Goal: Task Accomplishment & Management: Complete application form

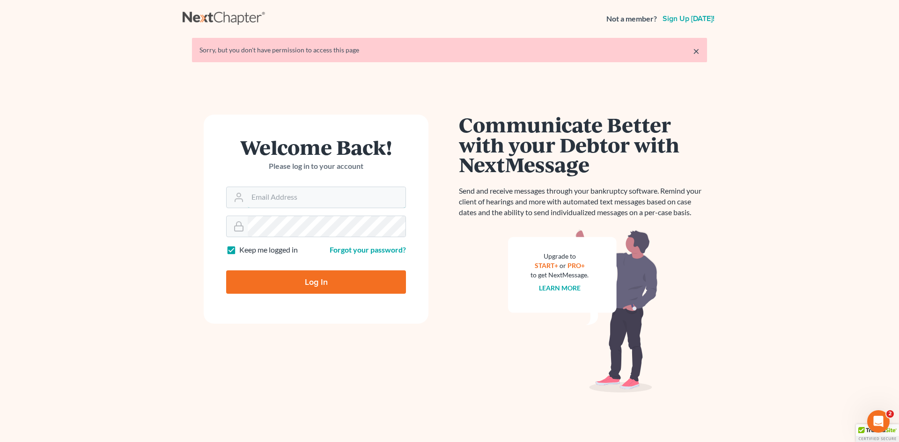
type input "[EMAIL_ADDRESS][DOMAIN_NAME]"
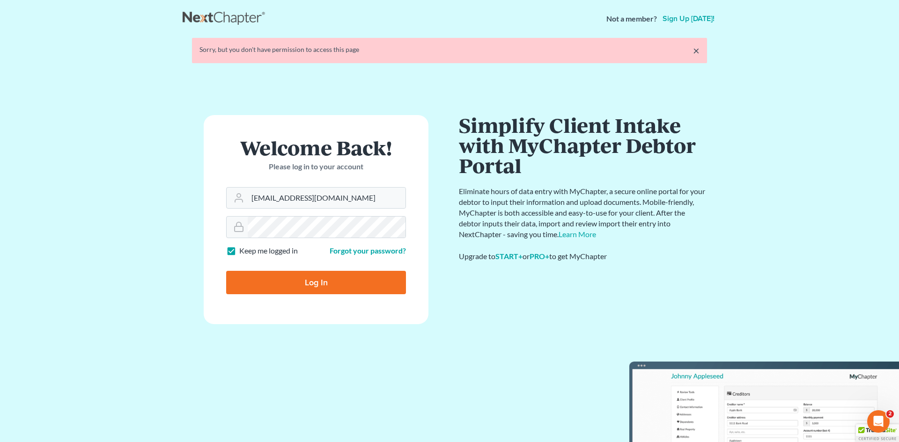
click at [316, 279] on input "Log In" at bounding box center [316, 282] width 180 height 23
type input "Thinking..."
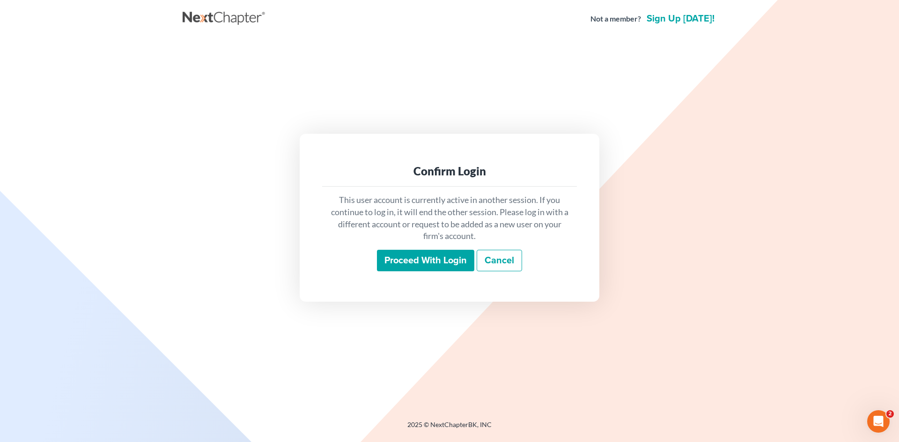
click at [453, 256] on input "Proceed with login" at bounding box center [425, 261] width 97 height 22
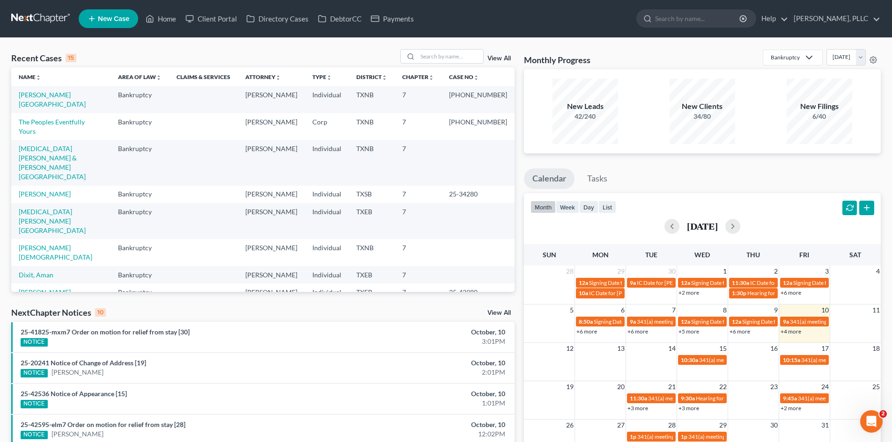
click at [118, 17] on span "New Case" at bounding box center [113, 18] width 31 height 7
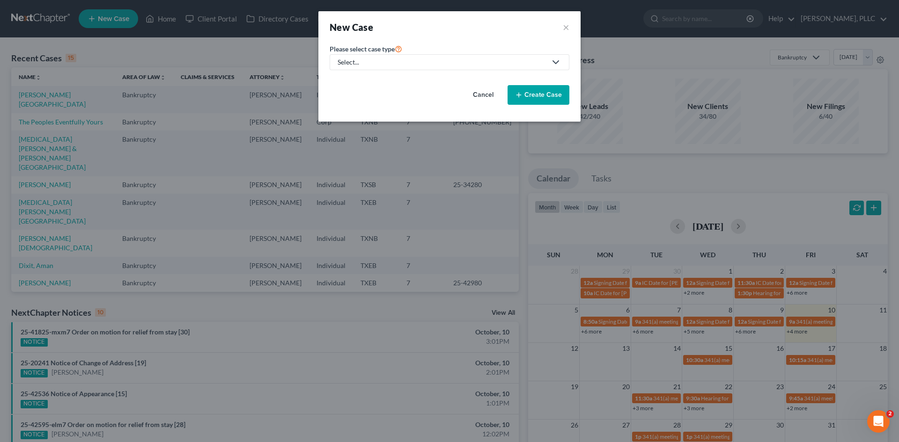
click at [386, 61] on div "Select..." at bounding box center [442, 62] width 209 height 9
click at [385, 75] on link "Bankruptcy" at bounding box center [377, 81] width 94 height 15
select select "78"
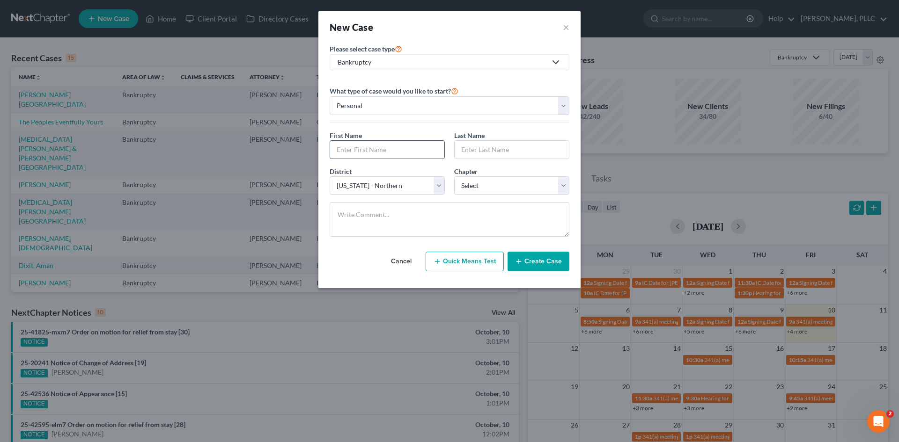
click at [377, 148] on input "text" at bounding box center [387, 150] width 114 height 18
type input "Arneisha"
click at [503, 155] on input "text" at bounding box center [512, 150] width 114 height 18
type input "[PERSON_NAME]"
click at [487, 190] on select "Select 7 11 12 13" at bounding box center [511, 186] width 115 height 19
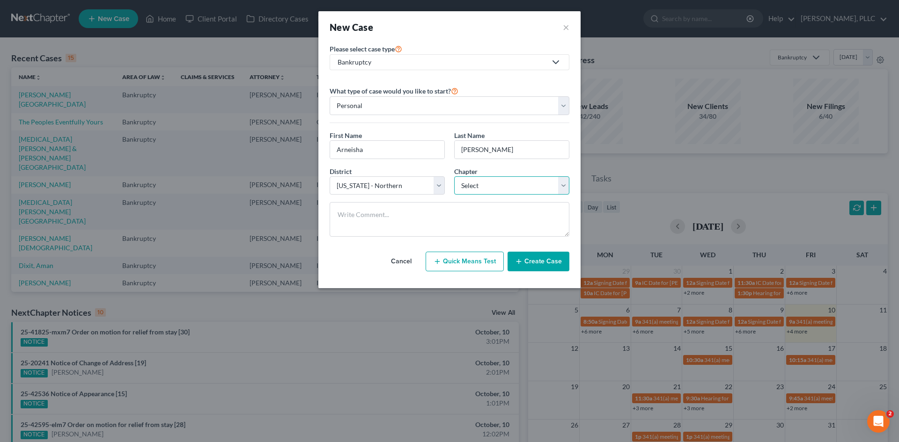
select select "0"
click at [454, 177] on select "Select 7 11 12 13" at bounding box center [511, 186] width 115 height 19
click at [538, 255] on button "Create Case" at bounding box center [539, 262] width 62 height 20
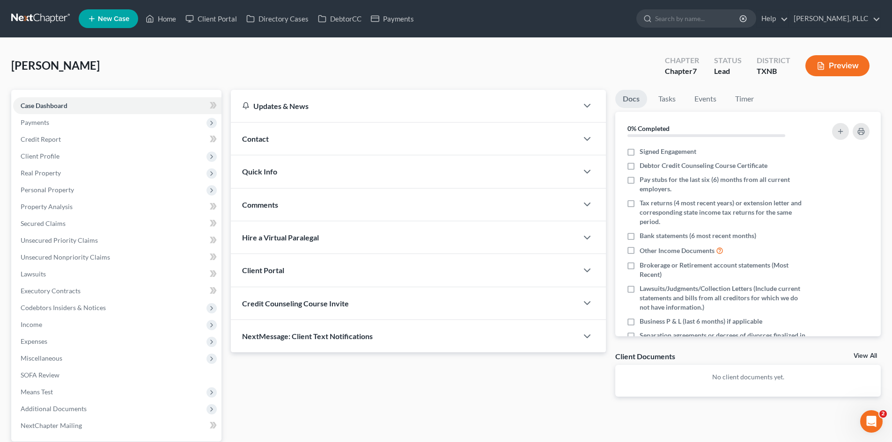
click at [321, 133] on div "Contact" at bounding box center [404, 139] width 347 height 32
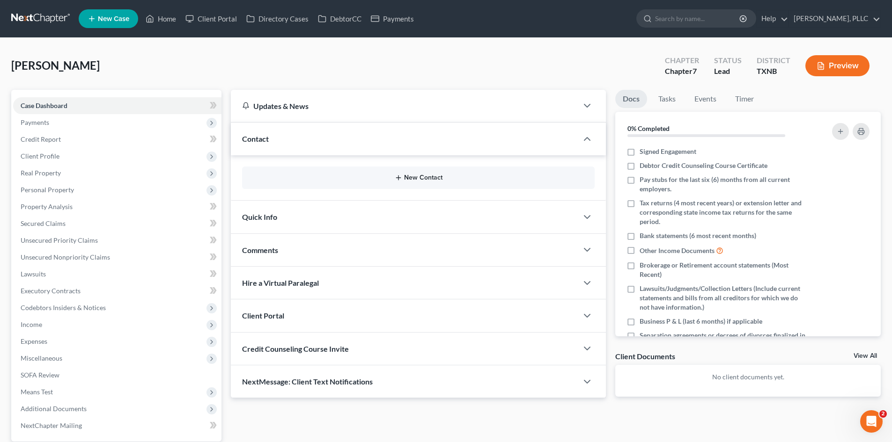
click at [402, 182] on icon "button" at bounding box center [398, 177] width 7 height 7
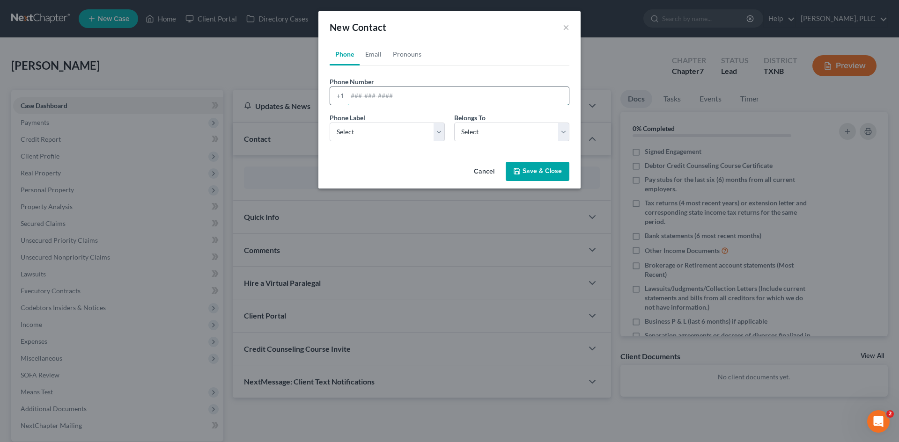
click at [387, 98] on input "tel" at bounding box center [457, 96] width 221 height 18
type input "4695867119"
click at [400, 132] on select "Select Mobile Home Work Other" at bounding box center [387, 132] width 115 height 19
select select "0"
click at [330, 123] on select "Select Mobile Home Work Other" at bounding box center [387, 132] width 115 height 19
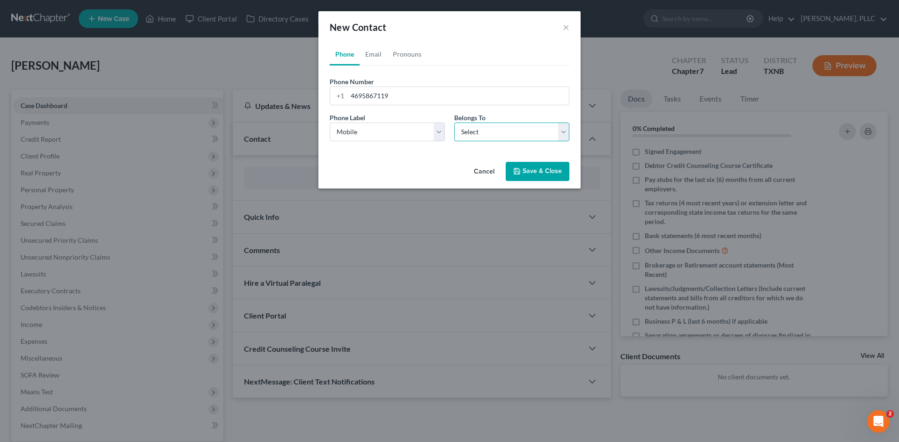
click at [528, 134] on select "Select Client Other" at bounding box center [511, 132] width 115 height 19
select select "0"
click at [454, 123] on select "Select Client Other" at bounding box center [511, 132] width 115 height 19
select select "0"
drag, startPoint x: 373, startPoint y: 52, endPoint x: 389, endPoint y: 82, distance: 34.3
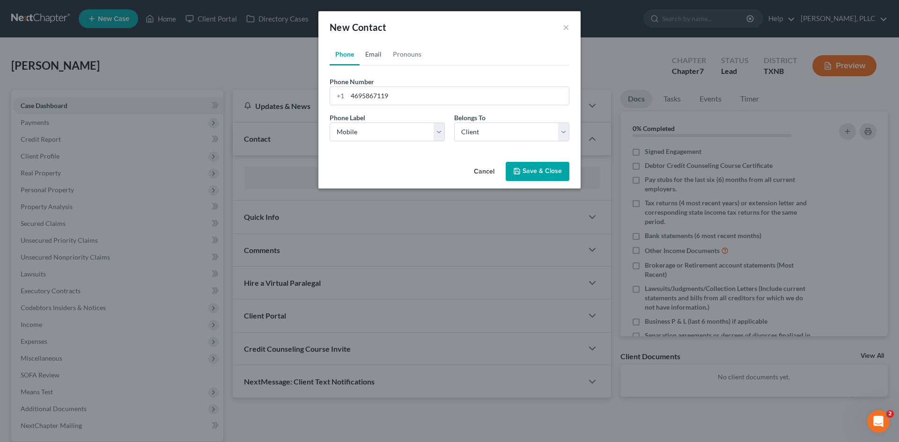
click at [373, 52] on link "Email" at bounding box center [374, 54] width 28 height 22
click at [384, 90] on input "email" at bounding box center [457, 96] width 221 height 18
drag, startPoint x: 447, startPoint y: 94, endPoint x: 341, endPoint y: 66, distance: 109.5
click at [341, 66] on div "Phone Number * [PHONE_NUMBER] Ext. Phone Label * Select Mobile Home Work Other …" at bounding box center [450, 107] width 240 height 83
type input "[EMAIL_ADDRESS][DOMAIN_NAME]"
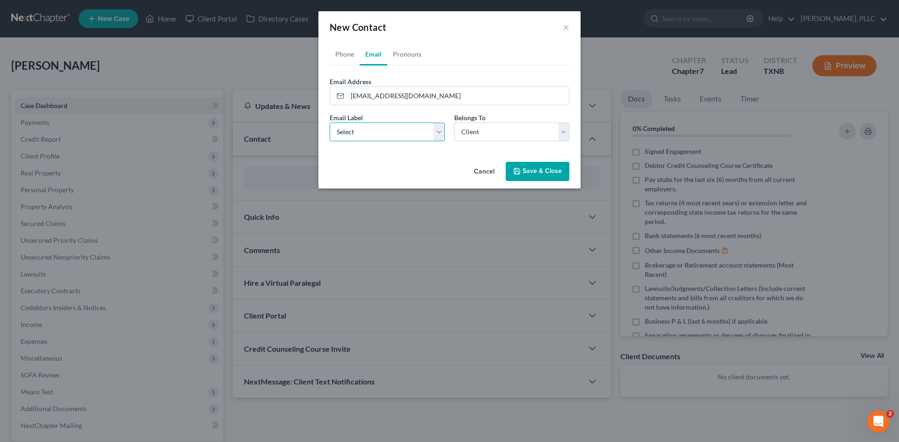
click at [423, 134] on select "Select Home Work Other" at bounding box center [387, 132] width 115 height 19
select select "0"
click at [330, 123] on select "Select Home Work Other" at bounding box center [387, 132] width 115 height 19
click at [539, 172] on button "Save & Close" at bounding box center [538, 172] width 64 height 20
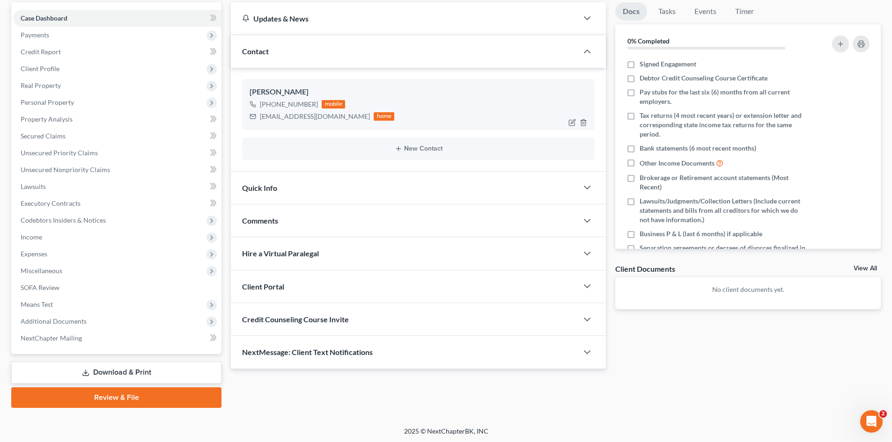
scroll to position [89, 0]
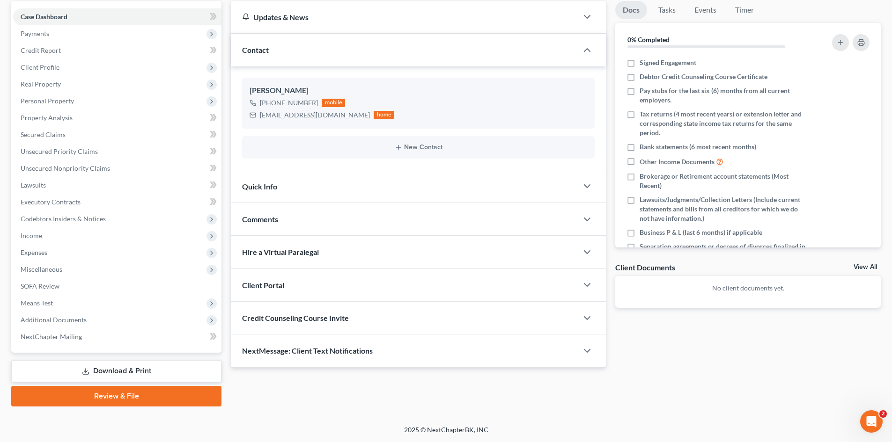
click at [316, 287] on div "Client Portal" at bounding box center [404, 285] width 347 height 32
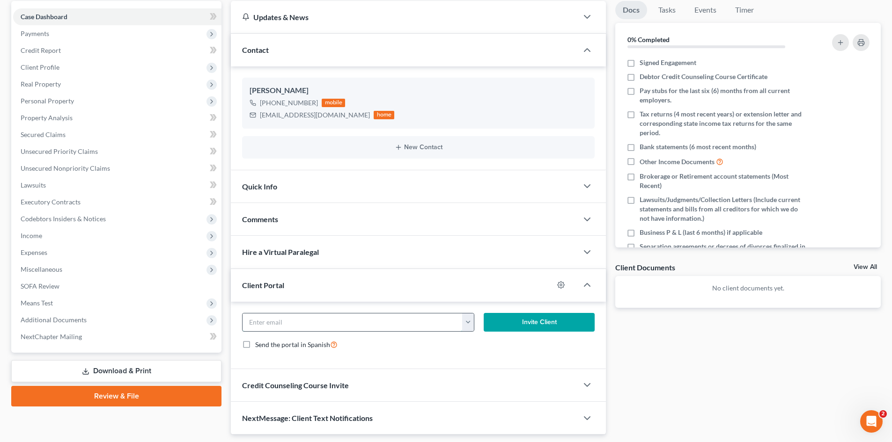
click at [326, 327] on input "email" at bounding box center [353, 323] width 220 height 18
paste input "[EMAIL_ADDRESS][DOMAIN_NAME]"
type input "[EMAIL_ADDRESS][DOMAIN_NAME]"
click at [544, 314] on button "Invite Client" at bounding box center [539, 322] width 111 height 19
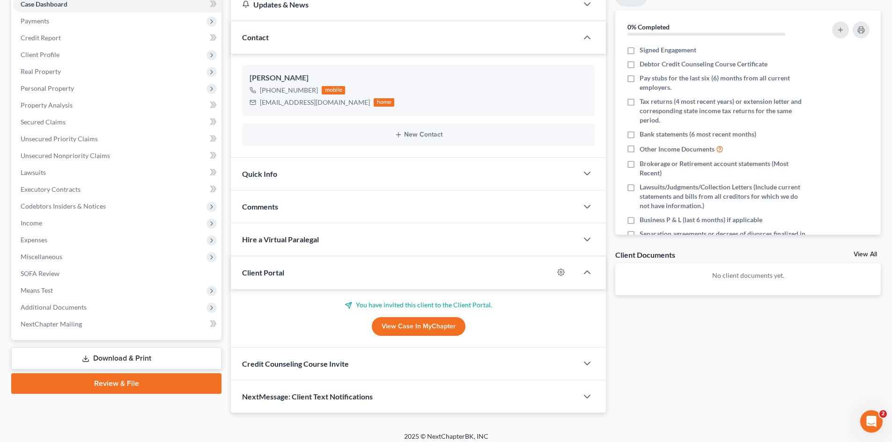
scroll to position [108, 0]
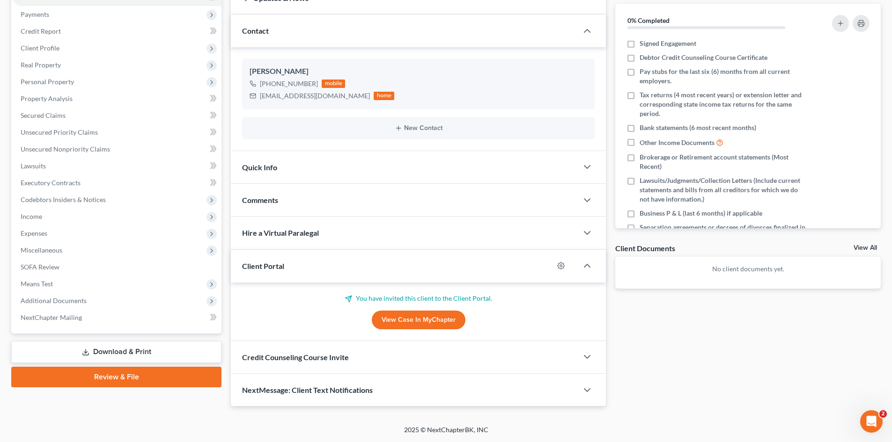
click at [340, 353] on span "Credit Counseling Course Invite" at bounding box center [295, 357] width 107 height 9
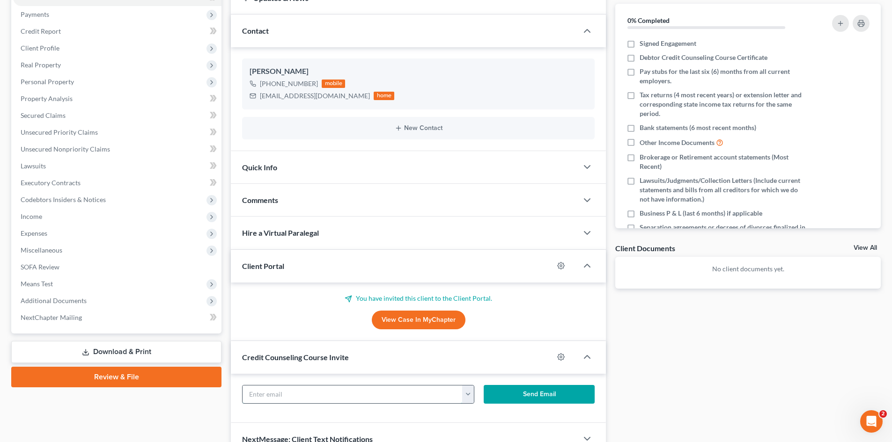
click at [302, 390] on input "text" at bounding box center [353, 395] width 220 height 18
paste input "[EMAIL_ADDRESS][DOMAIN_NAME]"
type input "[EMAIL_ADDRESS][DOMAIN_NAME]"
click at [518, 393] on button "Send Email" at bounding box center [539, 394] width 111 height 19
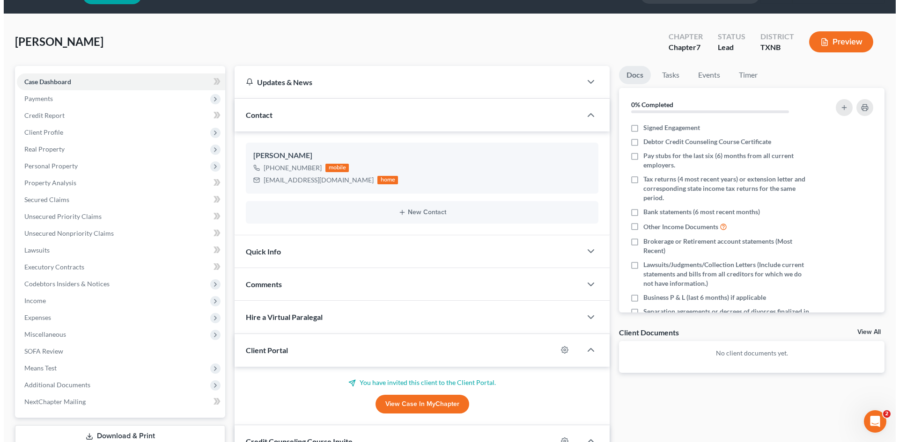
scroll to position [0, 0]
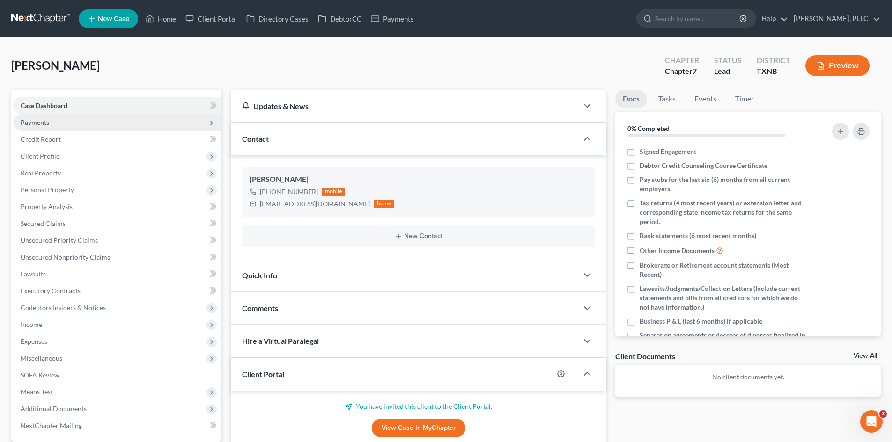
click at [184, 115] on span "Payments" at bounding box center [117, 122] width 208 height 17
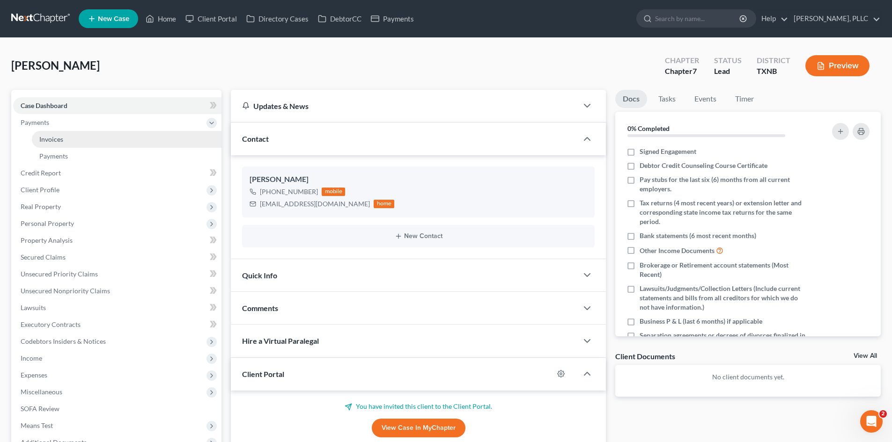
click at [158, 133] on link "Invoices" at bounding box center [127, 139] width 190 height 17
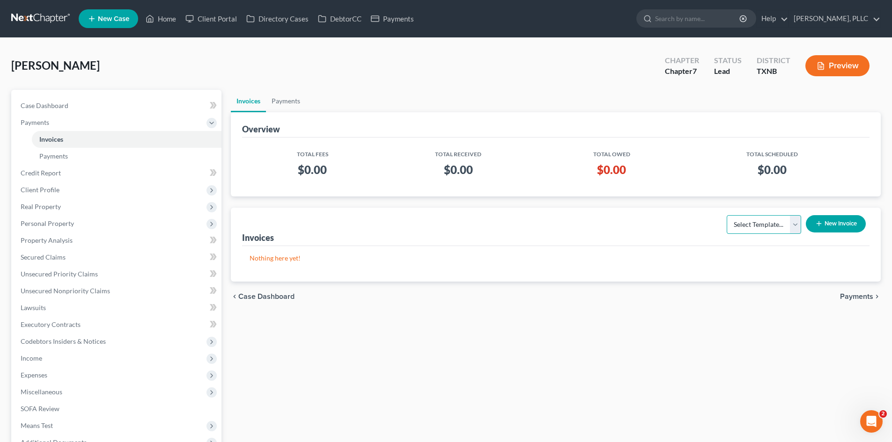
click at [779, 227] on select "Select Template... Invoice" at bounding box center [764, 224] width 74 height 19
select select "0"
click at [727, 215] on select "Select Template... Invoice" at bounding box center [764, 224] width 74 height 19
click at [821, 226] on icon "button" at bounding box center [818, 223] width 7 height 7
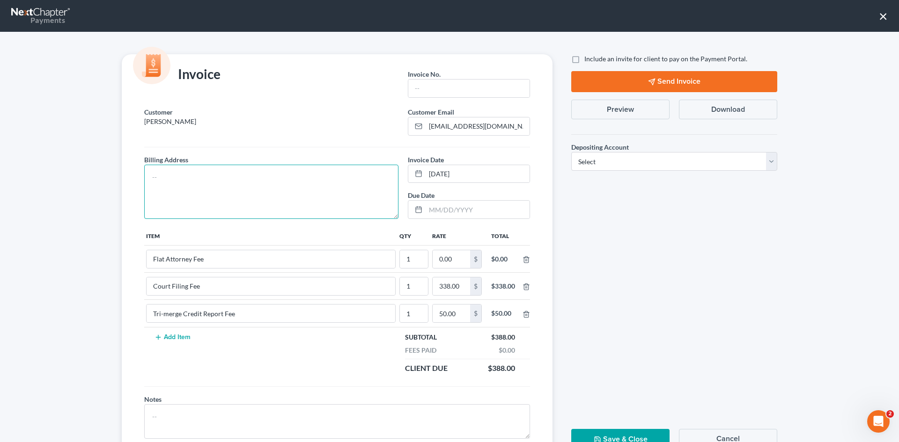
click at [165, 176] on textarea at bounding box center [271, 192] width 254 height 54
type textarea "TBD"
click at [414, 84] on input "text" at bounding box center [468, 89] width 121 height 18
type input "s"
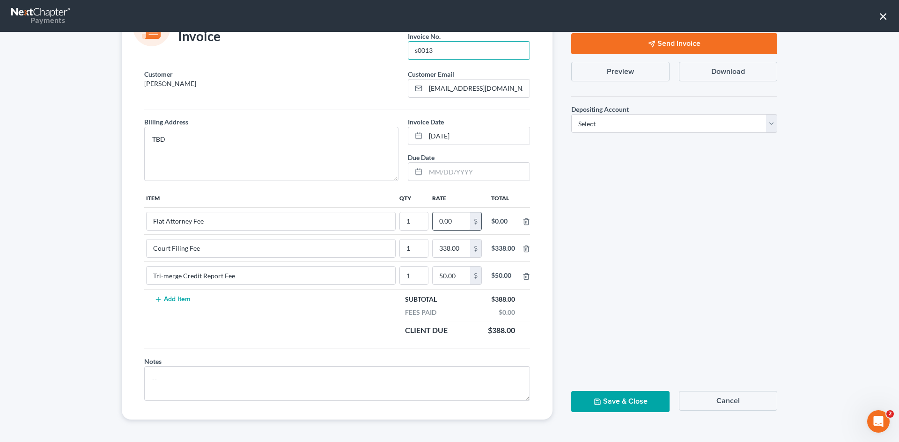
type input "s0013"
click at [438, 221] on input "0.00" at bounding box center [451, 222] width 37 height 18
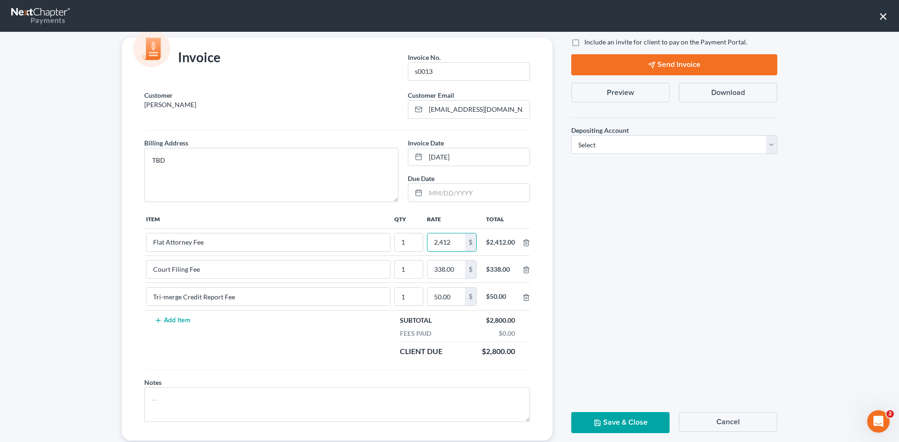
scroll to position [0, 0]
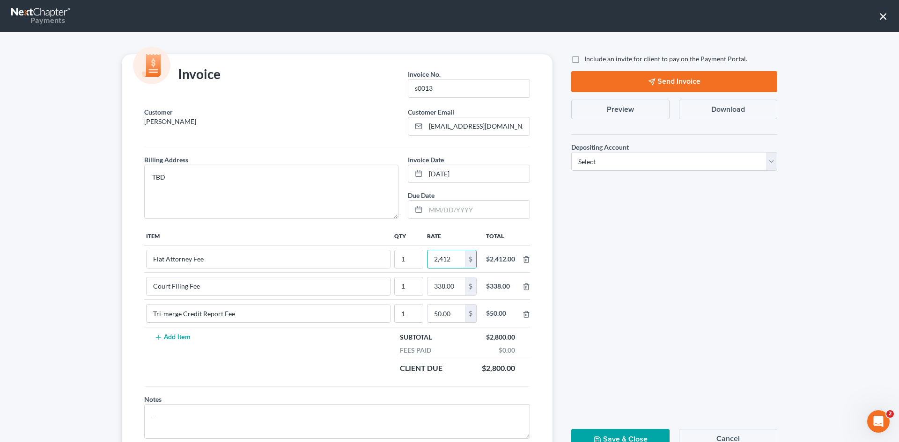
type input "2,412"
click at [584, 58] on label "Include an invite for client to pay on the Payment Portal." at bounding box center [665, 58] width 163 height 9
click at [588, 58] on input "Include an invite for client to pay on the Payment Portal." at bounding box center [591, 57] width 6 height 6
checkbox input "true"
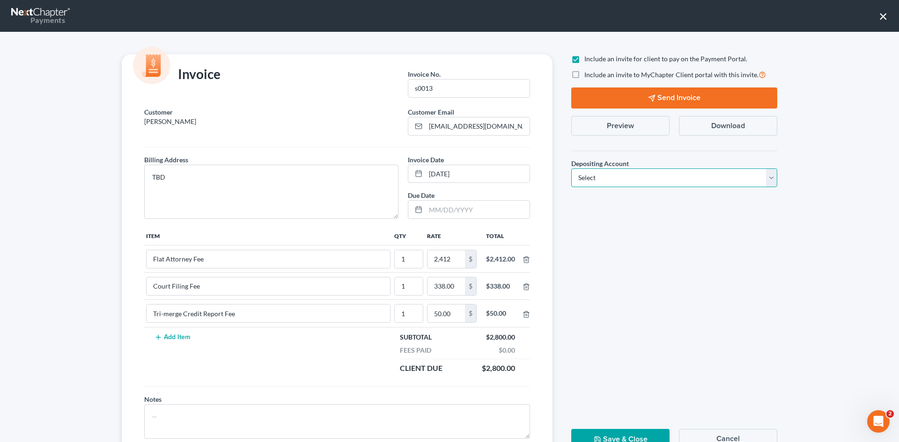
click at [613, 177] on select "Select Operation Trust" at bounding box center [674, 178] width 206 height 19
select select "1"
click at [571, 169] on select "Select Operation Trust" at bounding box center [674, 178] width 206 height 19
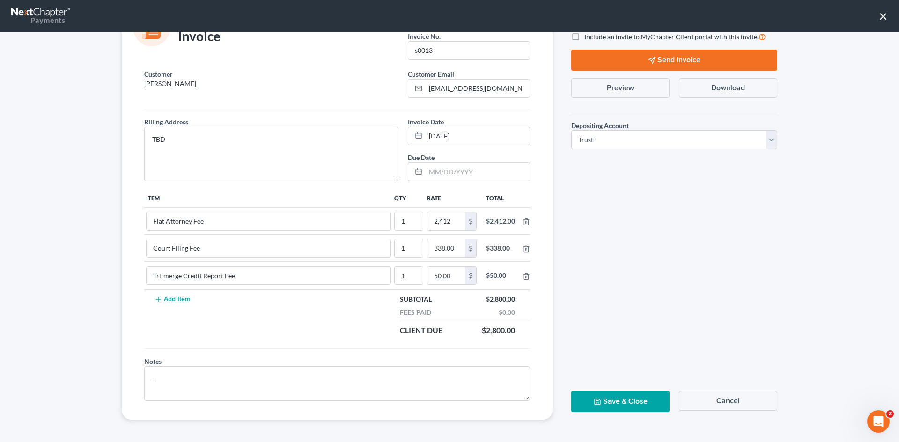
click at [682, 63] on button "Send Invoice" at bounding box center [674, 60] width 206 height 21
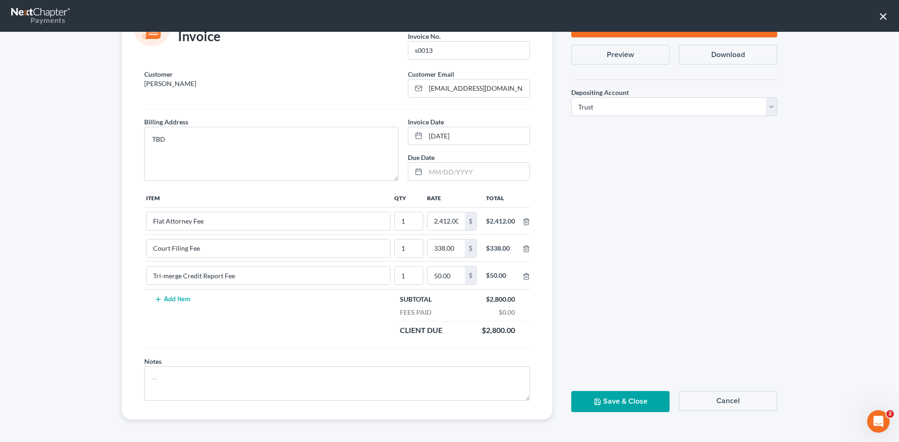
scroll to position [0, 0]
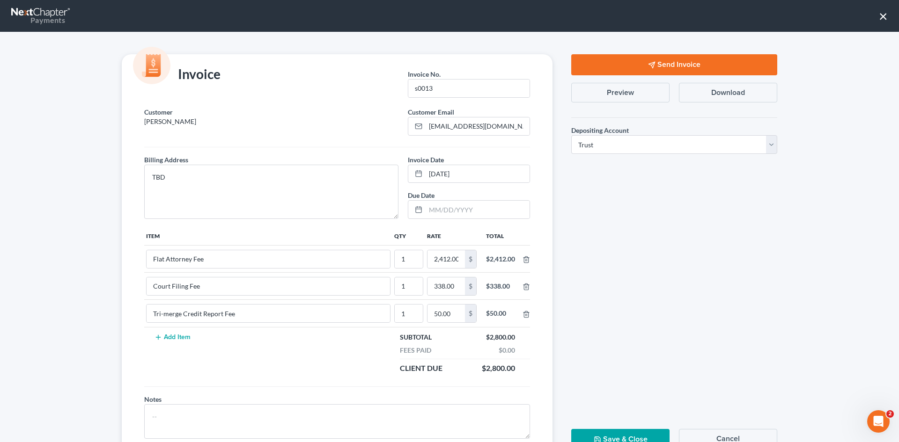
click at [671, 66] on button "Send Invoice" at bounding box center [674, 64] width 206 height 21
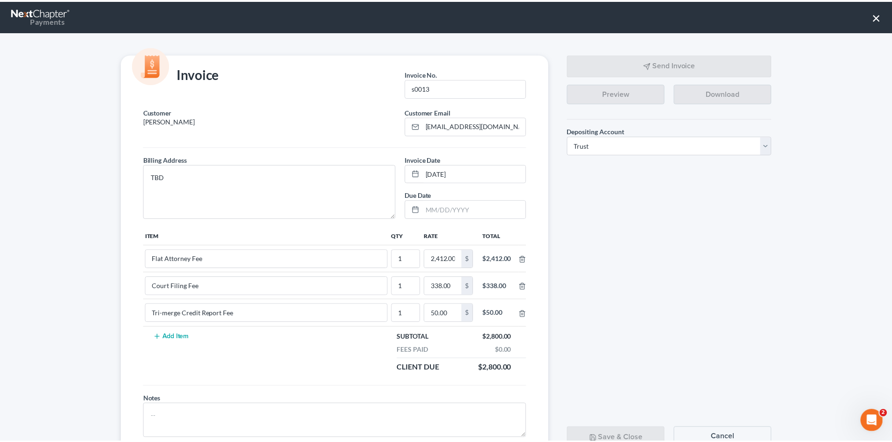
scroll to position [38, 0]
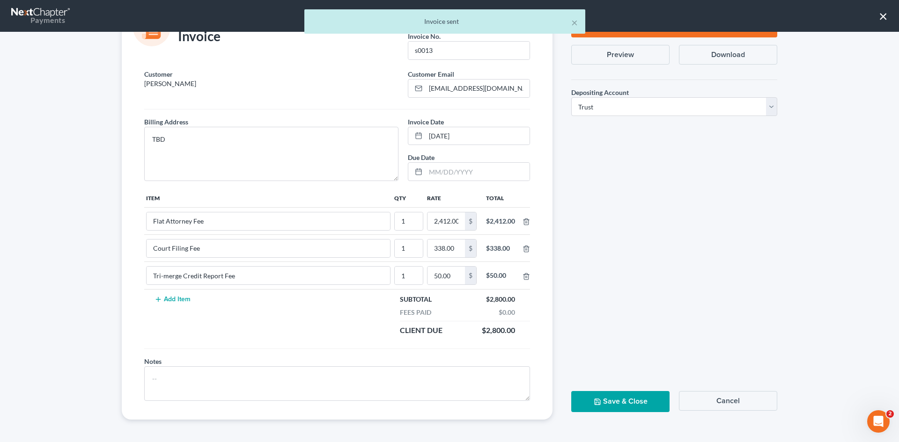
click at [735, 401] on button "Cancel" at bounding box center [728, 401] width 98 height 20
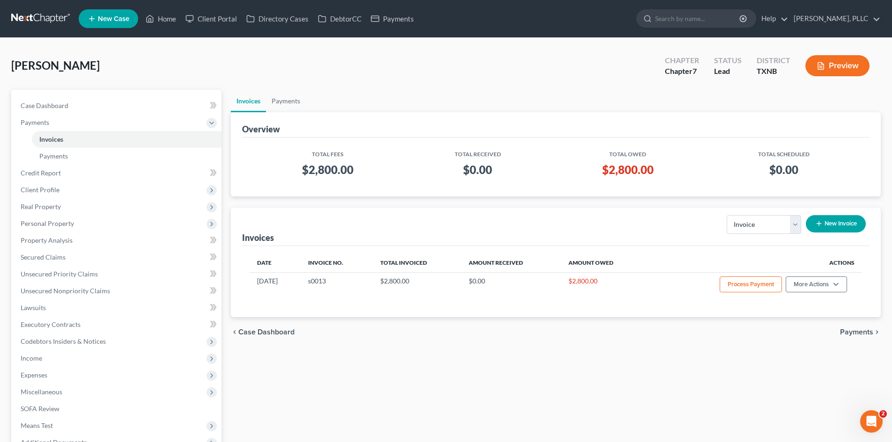
click at [104, 18] on span "New Case" at bounding box center [113, 18] width 31 height 7
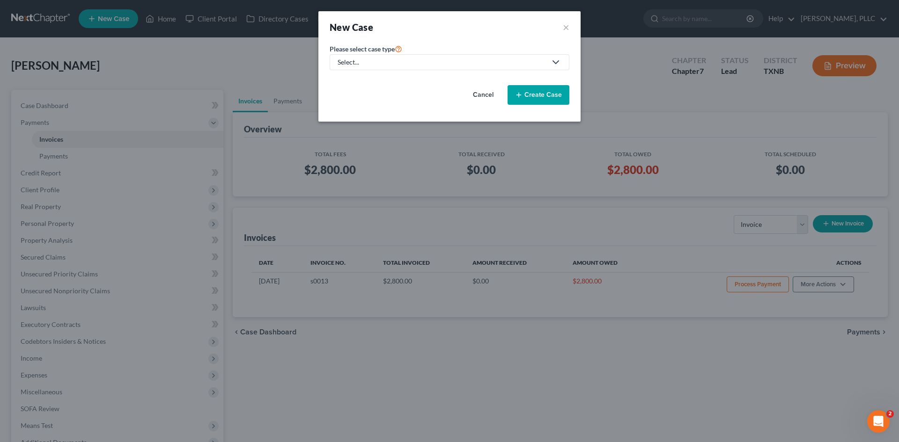
click at [409, 60] on div "Select..." at bounding box center [442, 62] width 209 height 9
click at [382, 76] on div "Bankruptcy" at bounding box center [377, 80] width 76 height 9
select select "78"
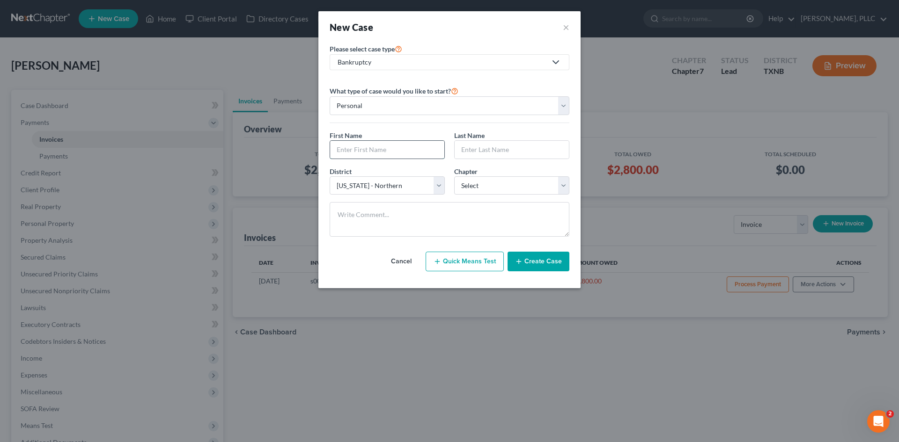
click at [366, 150] on input "text" at bounding box center [387, 150] width 114 height 18
type input "Emran"
click at [489, 144] on input "text" at bounding box center [512, 150] width 114 height 18
type input "[PERSON_NAME]"
click at [421, 184] on select "Select [US_STATE] - [GEOGRAPHIC_DATA] [US_STATE] - [GEOGRAPHIC_DATA][US_STATE] …" at bounding box center [387, 186] width 115 height 19
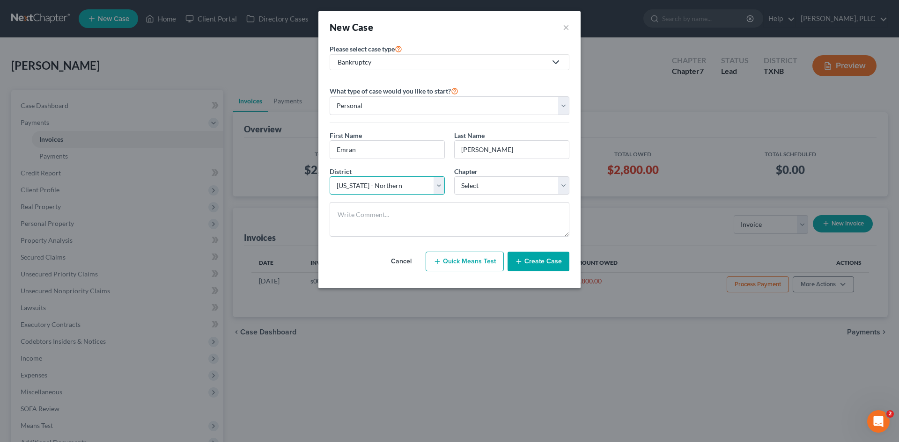
select select "77"
click at [330, 177] on select "Select [US_STATE] - [GEOGRAPHIC_DATA] [US_STATE] - [GEOGRAPHIC_DATA][US_STATE] …" at bounding box center [387, 186] width 115 height 19
click at [479, 187] on select "Select 7 11 12 13" at bounding box center [511, 186] width 115 height 19
select select "0"
click at [454, 177] on select "Select 7 11 12 13" at bounding box center [511, 186] width 115 height 19
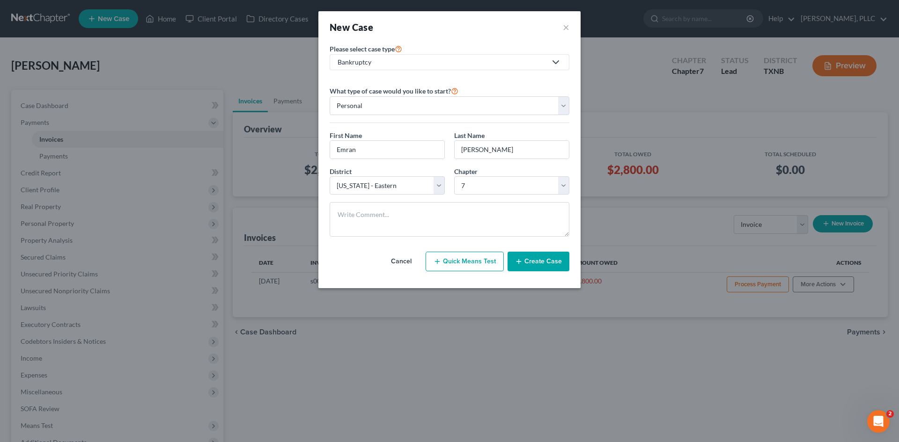
click at [536, 260] on button "Create Case" at bounding box center [539, 262] width 62 height 20
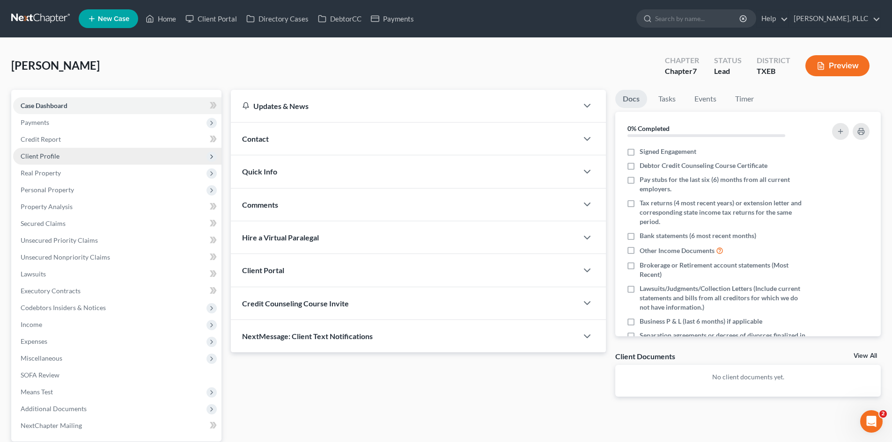
click at [52, 159] on span "Client Profile" at bounding box center [40, 156] width 39 height 8
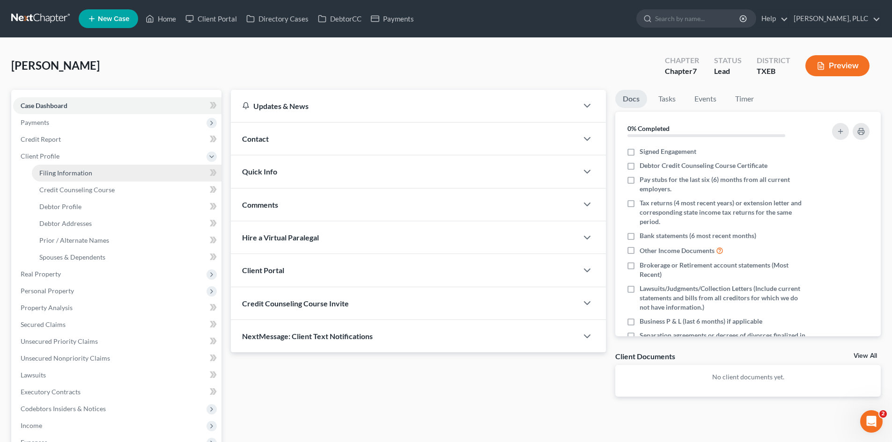
click at [86, 177] on span "Filing Information" at bounding box center [65, 173] width 53 height 8
select select "1"
select select "0"
select select "77"
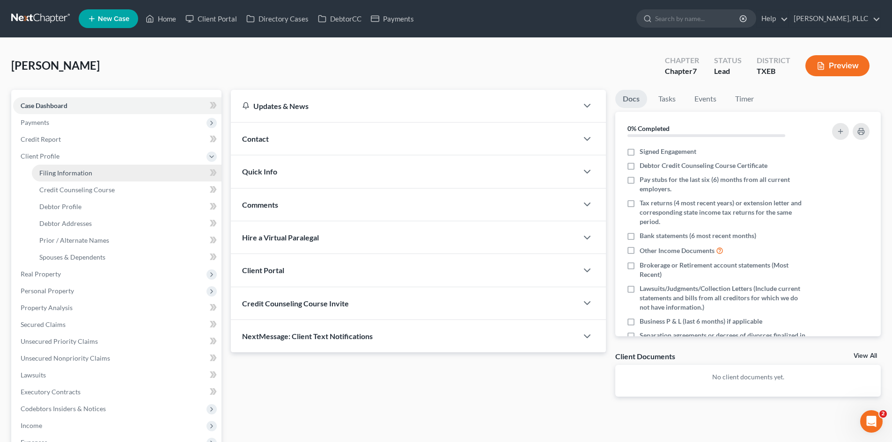
select select "45"
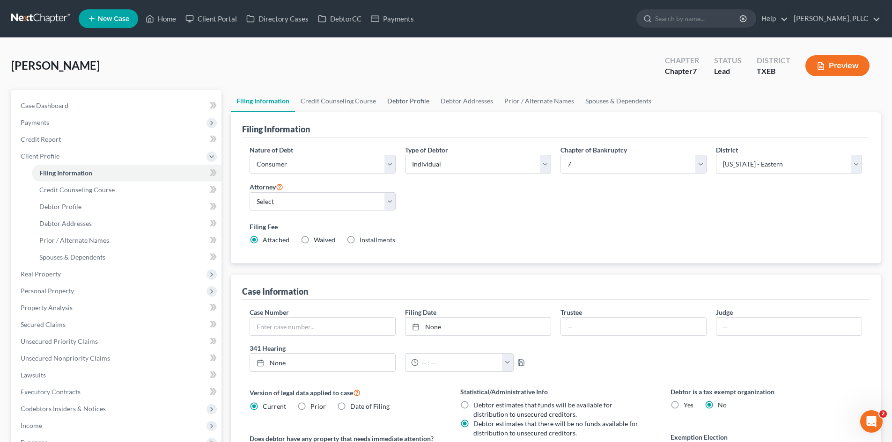
click at [406, 102] on link "Debtor Profile" at bounding box center [408, 101] width 53 height 22
select select "0"
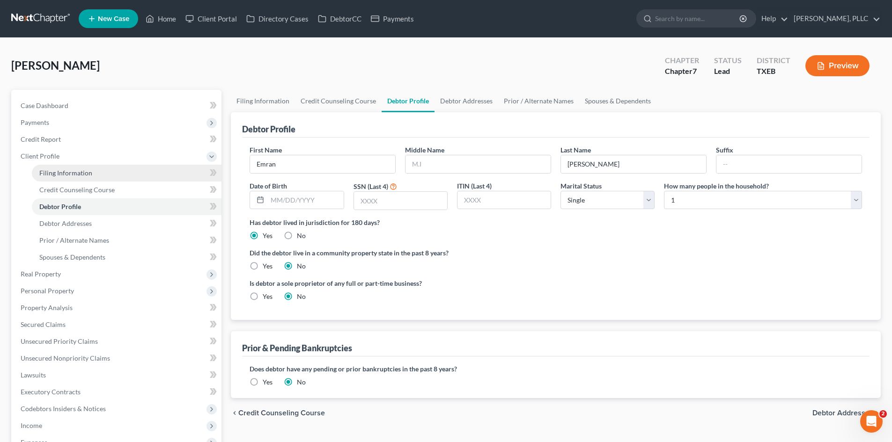
click at [109, 170] on link "Filing Information" at bounding box center [127, 173] width 190 height 17
select select "1"
select select "0"
select select "77"
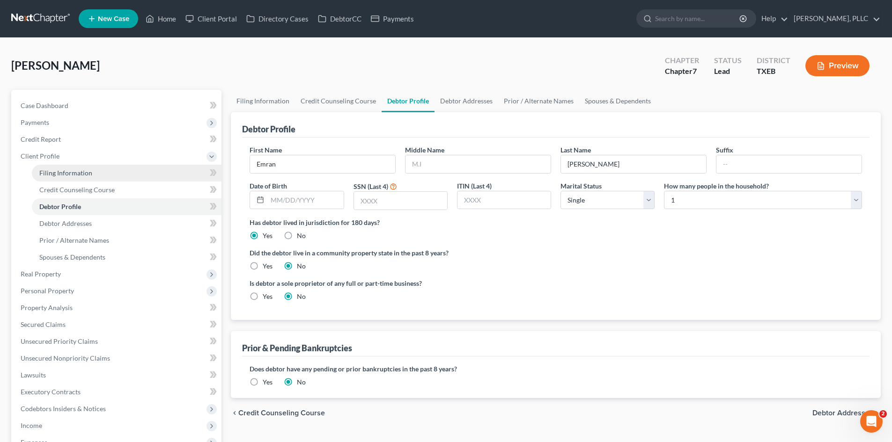
select select "45"
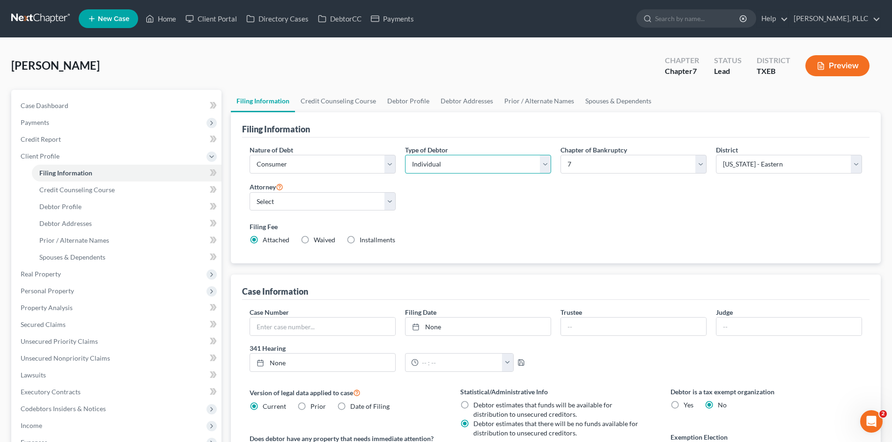
click at [520, 166] on select "Select Individual Joint" at bounding box center [478, 164] width 146 height 19
select select "1"
click at [405, 155] on select "Select Individual Joint" at bounding box center [478, 164] width 146 height 19
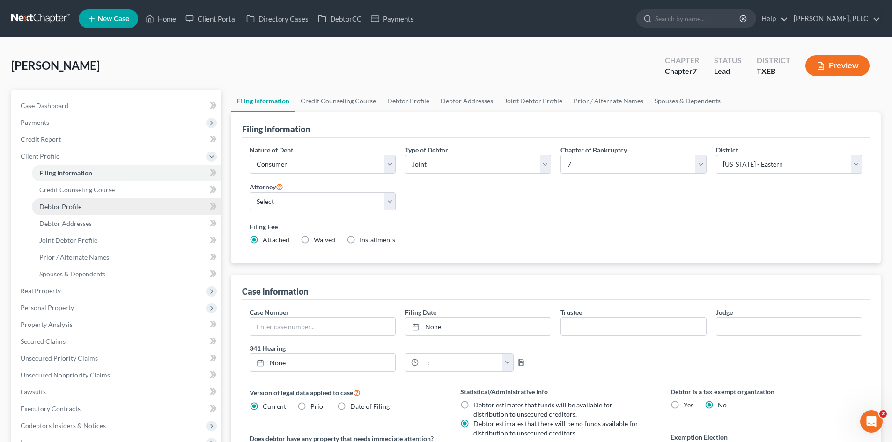
click at [74, 209] on span "Debtor Profile" at bounding box center [60, 207] width 42 height 8
select select "1"
select select "0"
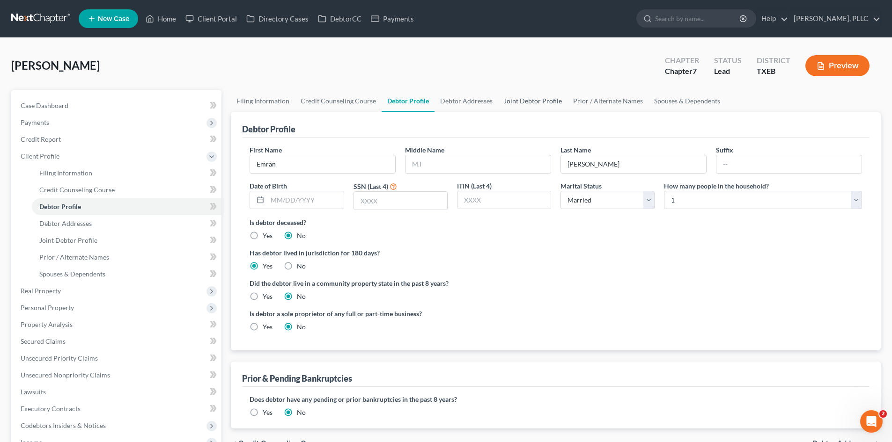
click at [543, 104] on link "Joint Debtor Profile" at bounding box center [532, 101] width 69 height 22
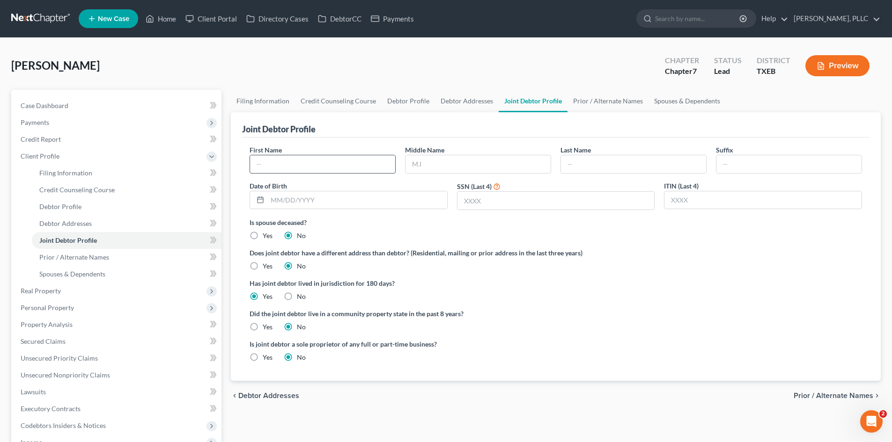
click at [285, 160] on input "text" at bounding box center [322, 164] width 145 height 18
type input "Sadas"
click at [569, 161] on input "text" at bounding box center [633, 164] width 145 height 18
type input "[PERSON_NAME]"
click at [61, 176] on span "Filing Information" at bounding box center [65, 173] width 53 height 8
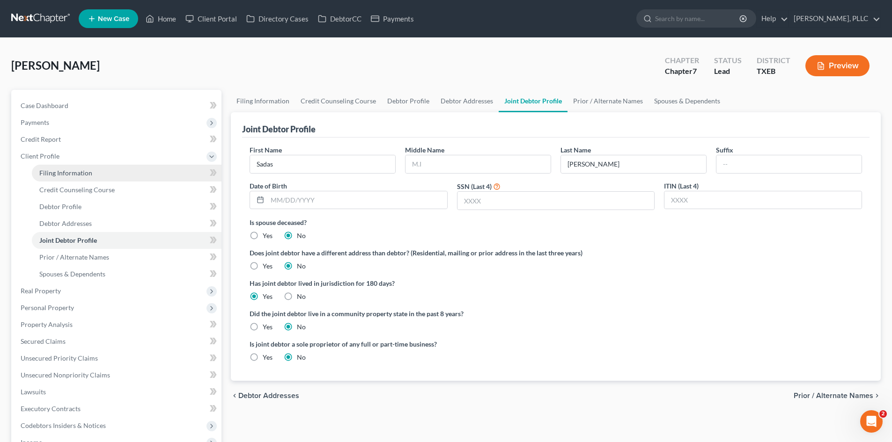
select select "1"
select select "0"
select select "77"
select select "45"
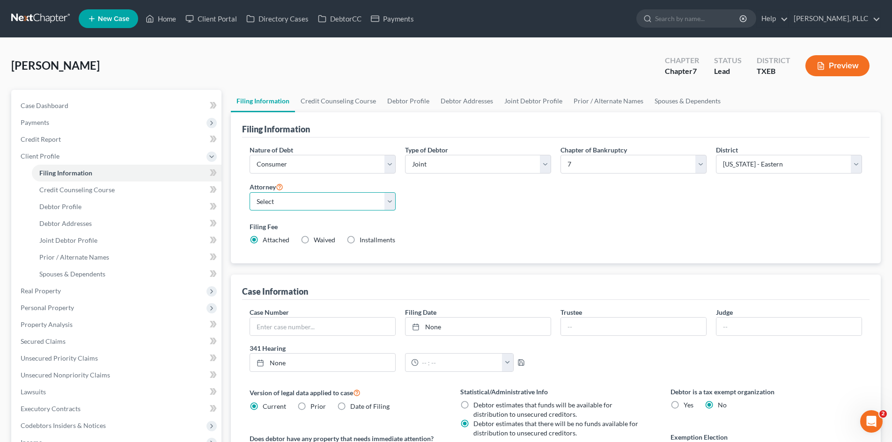
click at [363, 201] on select "Select [PERSON_NAME] - TXEB [PERSON_NAME] - [GEOGRAPHIC_DATA] [PERSON_NAME] - […" at bounding box center [323, 201] width 146 height 19
select select "0"
click at [250, 192] on select "Select [PERSON_NAME] - TXEB [PERSON_NAME] - [GEOGRAPHIC_DATA] [PERSON_NAME] - […" at bounding box center [323, 201] width 146 height 19
click at [84, 102] on link "Case Dashboard" at bounding box center [117, 105] width 208 height 17
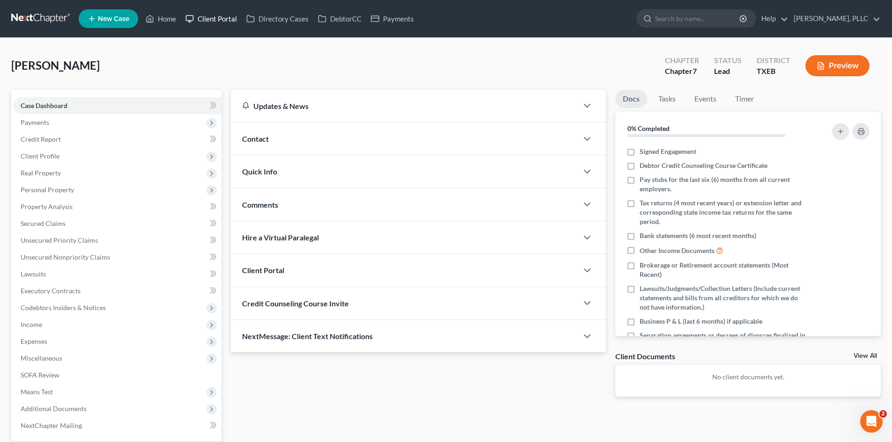
click at [212, 19] on link "Client Portal" at bounding box center [211, 18] width 61 height 17
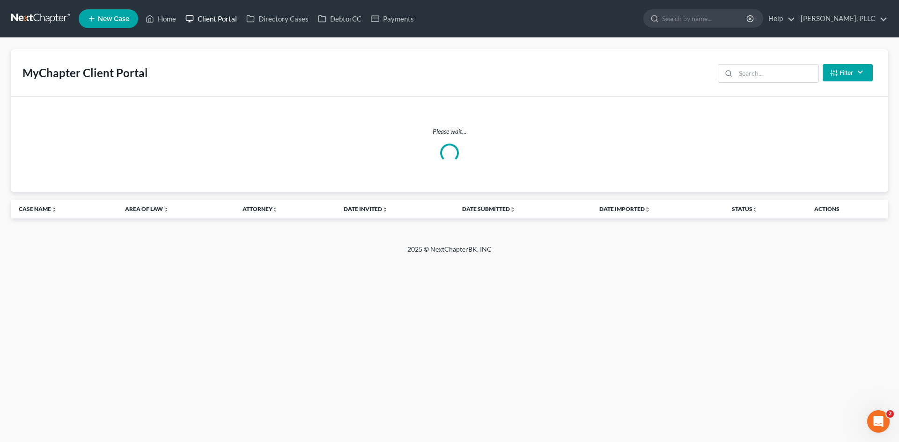
click at [181, 10] on link "Client Portal" at bounding box center [211, 18] width 61 height 17
click at [154, 14] on icon at bounding box center [150, 18] width 8 height 11
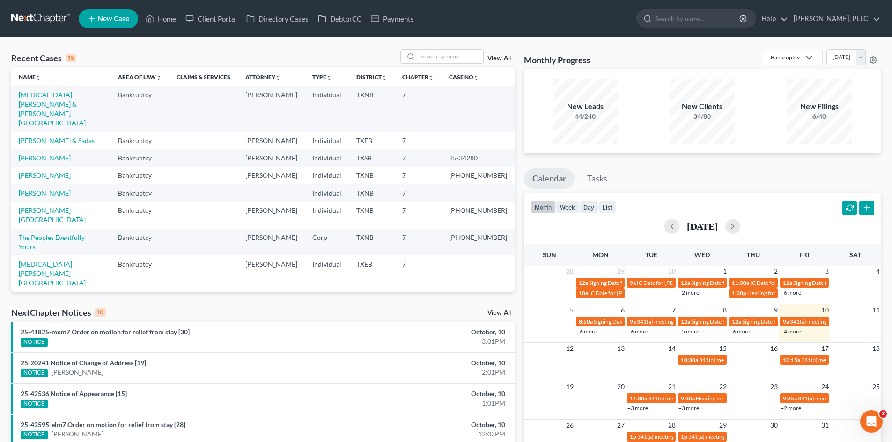
click at [78, 137] on link "[PERSON_NAME] & Sadas" at bounding box center [57, 141] width 76 height 8
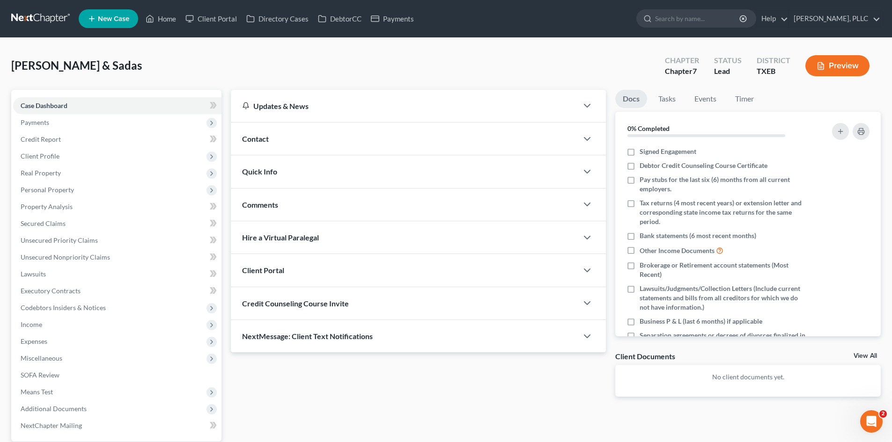
click at [294, 145] on div "Contact" at bounding box center [404, 139] width 347 height 32
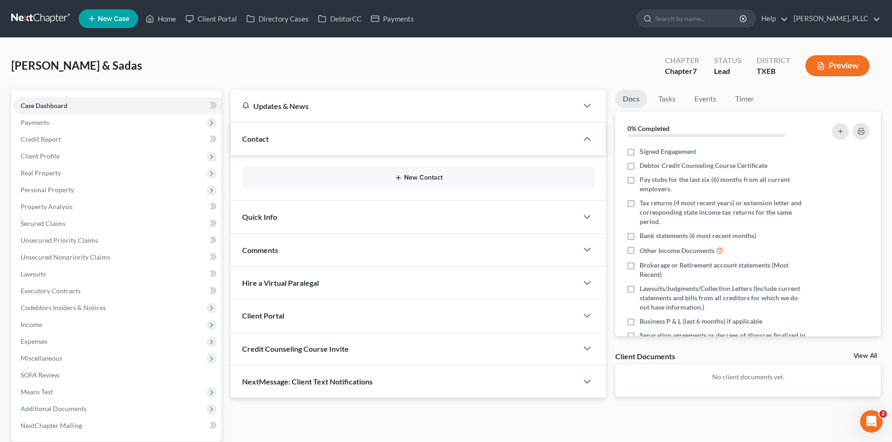
click at [343, 178] on button "New Contact" at bounding box center [419, 177] width 338 height 7
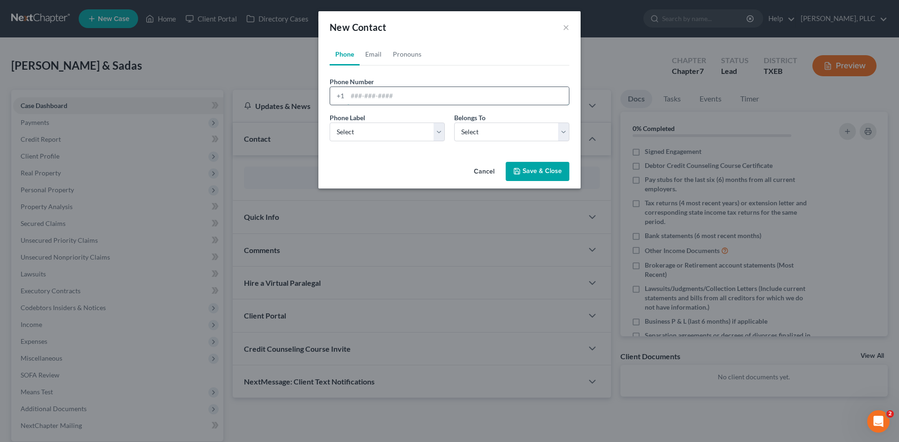
click at [357, 94] on input "tel" at bounding box center [457, 96] width 221 height 18
type input "7328010318"
click at [408, 134] on select "Select Mobile Home Work Other" at bounding box center [387, 132] width 115 height 19
select select "0"
click at [330, 123] on select "Select Mobile Home Work Other" at bounding box center [387, 132] width 115 height 19
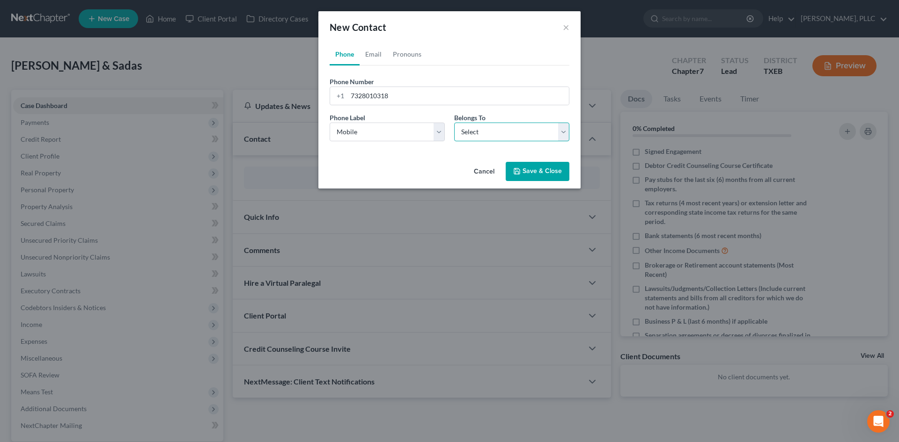
click at [485, 127] on select "Select Client Spouse Other" at bounding box center [511, 132] width 115 height 19
select select "0"
click at [454, 123] on select "Select Client Spouse Other" at bounding box center [511, 132] width 115 height 19
select select "0"
click at [375, 56] on link "Email" at bounding box center [374, 54] width 28 height 22
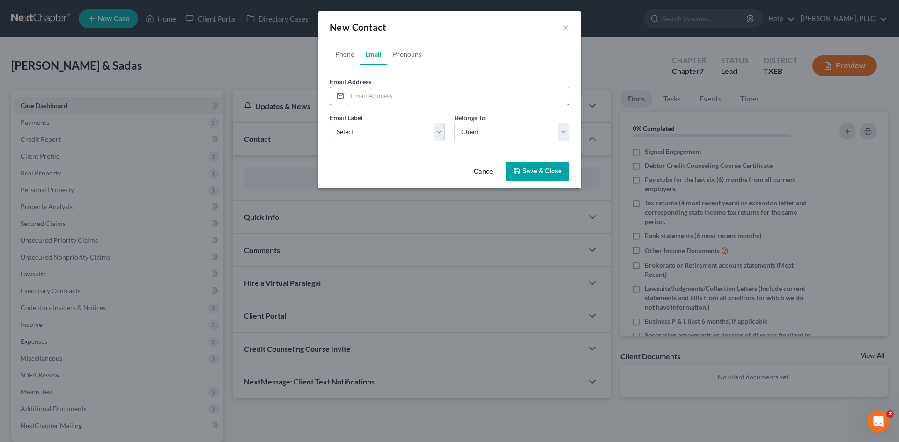
click at [364, 97] on input "email" at bounding box center [457, 96] width 221 height 18
drag, startPoint x: 414, startPoint y: 98, endPoint x: 340, endPoint y: 88, distance: 75.1
click at [340, 88] on div "[EMAIL_ADDRESS][DOMAIN_NAME]" at bounding box center [450, 96] width 240 height 19
type input "[EMAIL_ADDRESS][DOMAIN_NAME]"
click at [441, 128] on select "Select Home Work Other" at bounding box center [387, 132] width 115 height 19
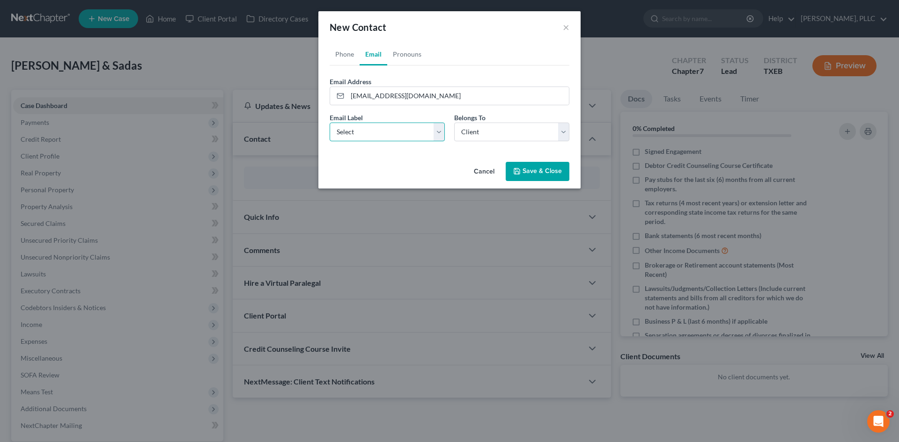
select select "0"
click at [330, 123] on select "Select Home Work Other" at bounding box center [387, 132] width 115 height 19
click at [547, 171] on button "Save & Close" at bounding box center [538, 172] width 64 height 20
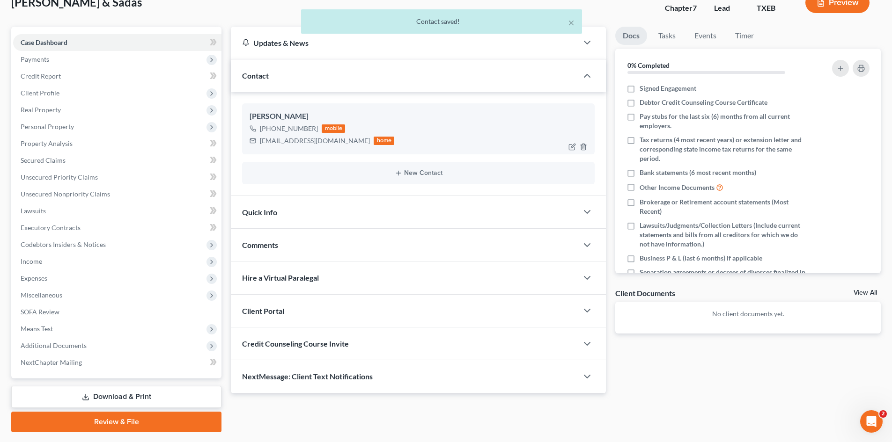
scroll to position [42, 0]
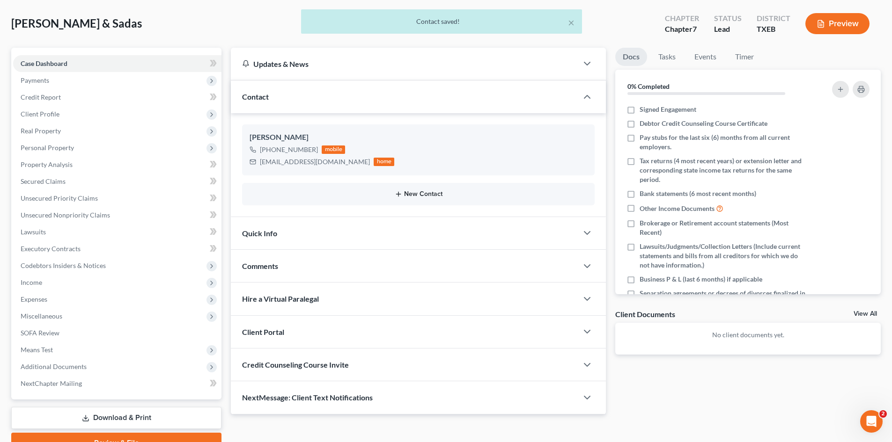
click at [405, 194] on button "New Contact" at bounding box center [419, 194] width 338 height 7
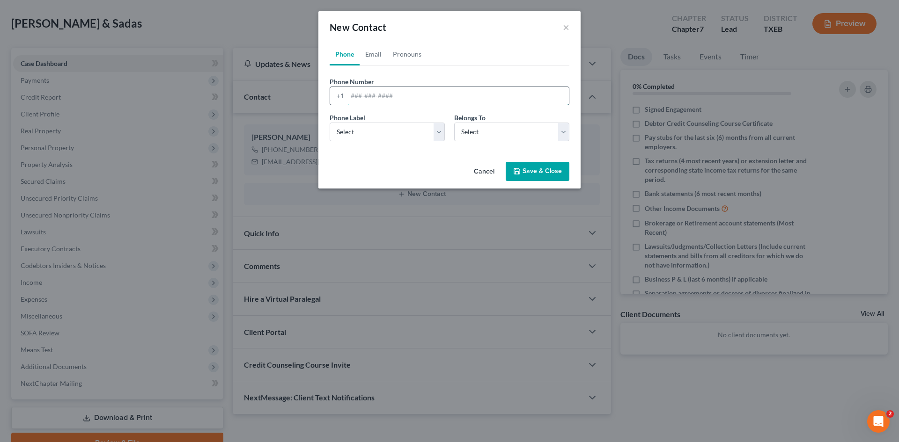
click at [371, 96] on input "tel" at bounding box center [457, 96] width 221 height 18
type input "7328010318"
click at [433, 133] on select "Select Mobile Home Work Other" at bounding box center [387, 132] width 115 height 19
select select "0"
click at [330, 123] on select "Select Mobile Home Work Other" at bounding box center [387, 132] width 115 height 19
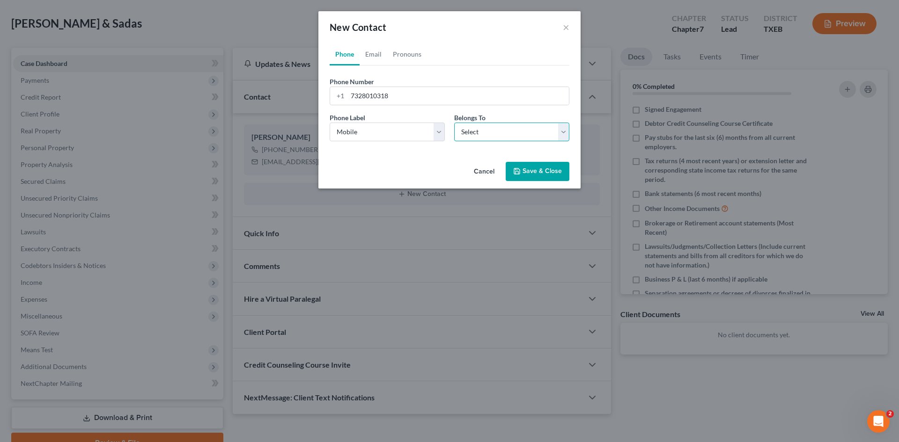
click at [492, 131] on select "Select Client Spouse Other" at bounding box center [511, 132] width 115 height 19
select select "1"
click at [454, 123] on select "Select Client Spouse Other" at bounding box center [511, 132] width 115 height 19
click at [536, 170] on button "Save & Close" at bounding box center [538, 172] width 64 height 20
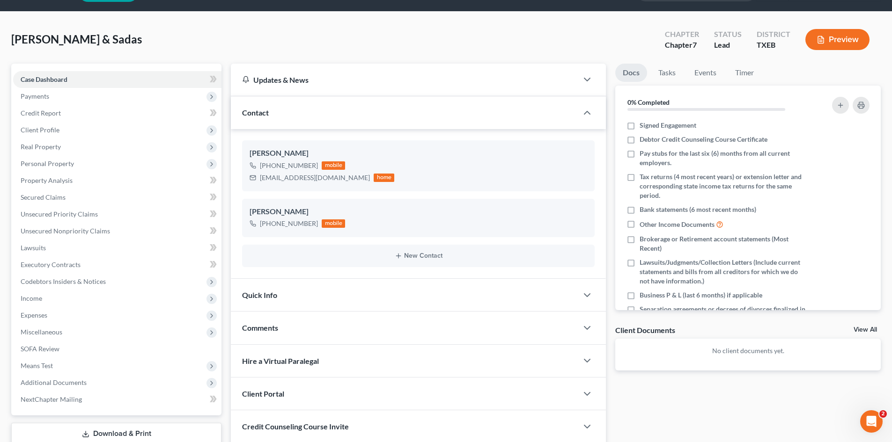
scroll to position [2, 0]
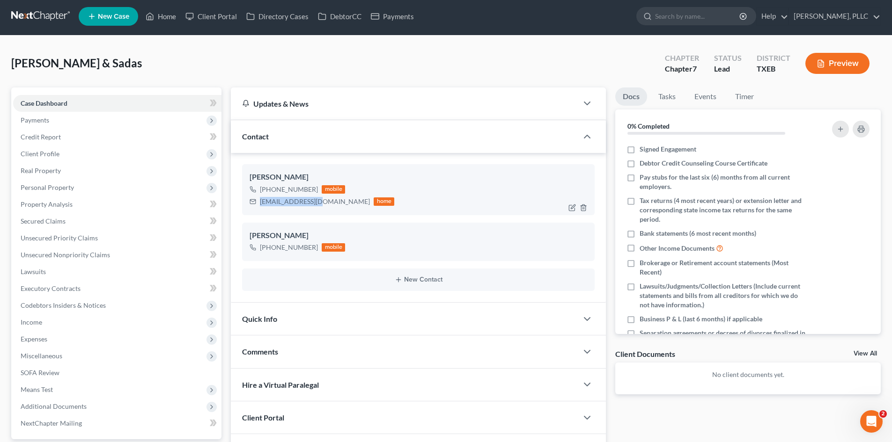
drag, startPoint x: 259, startPoint y: 201, endPoint x: 315, endPoint y: 205, distance: 56.3
click at [315, 205] on div "[EMAIL_ADDRESS][DOMAIN_NAME] home" at bounding box center [322, 202] width 145 height 12
copy div "[EMAIL_ADDRESS][DOMAIN_NAME]"
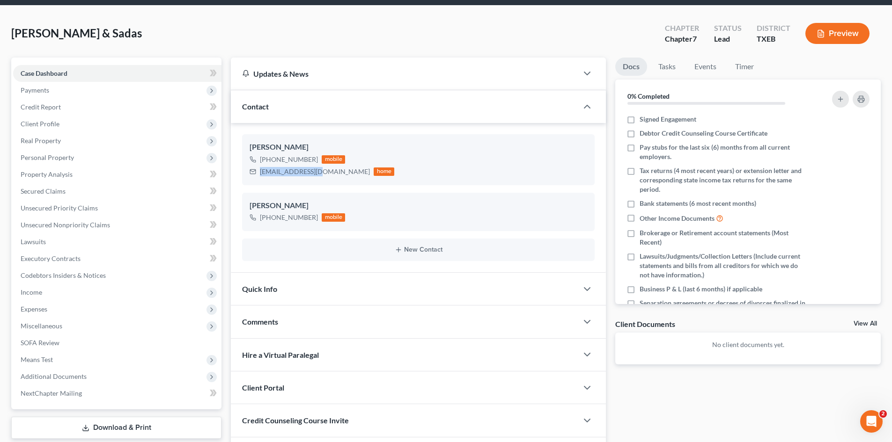
scroll to position [96, 0]
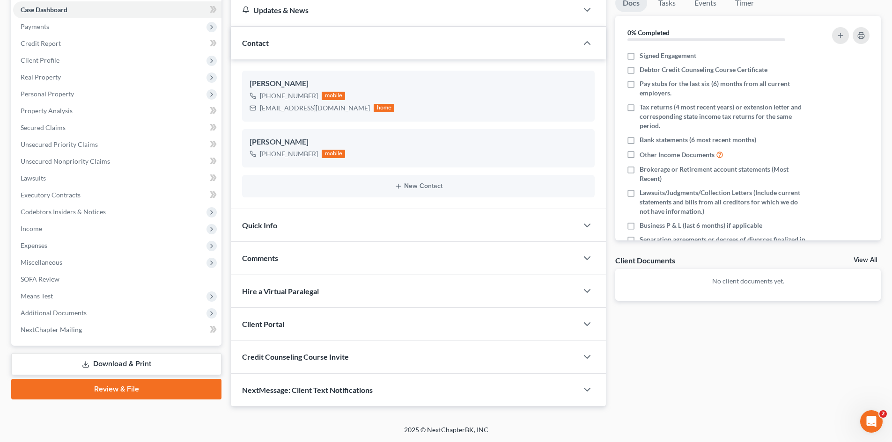
click at [353, 361] on div "Credit Counseling Course Invite" at bounding box center [404, 357] width 347 height 32
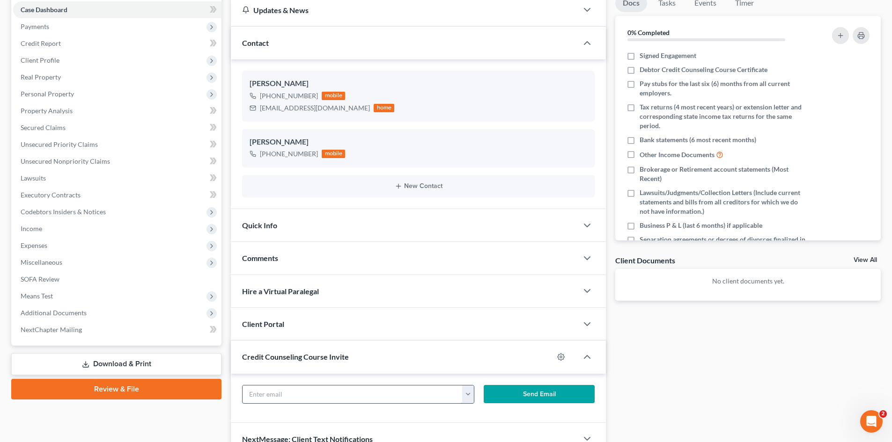
click at [332, 395] on input "text" at bounding box center [353, 395] width 220 height 18
paste input "[EMAIL_ADDRESS][DOMAIN_NAME]"
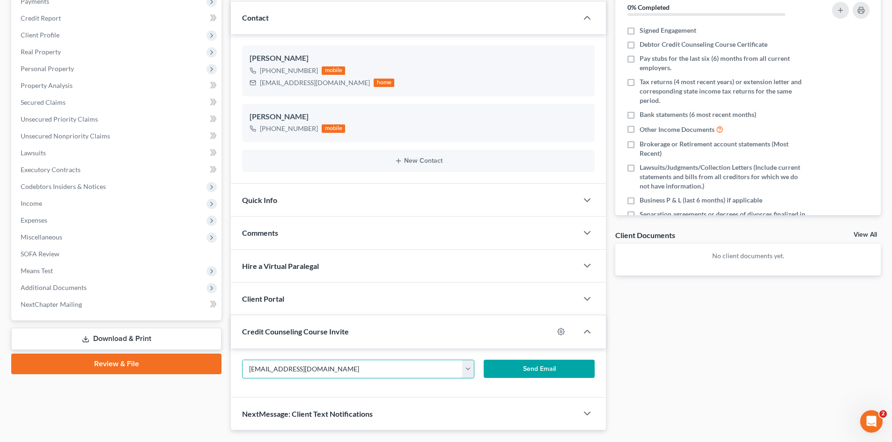
scroll to position [145, 0]
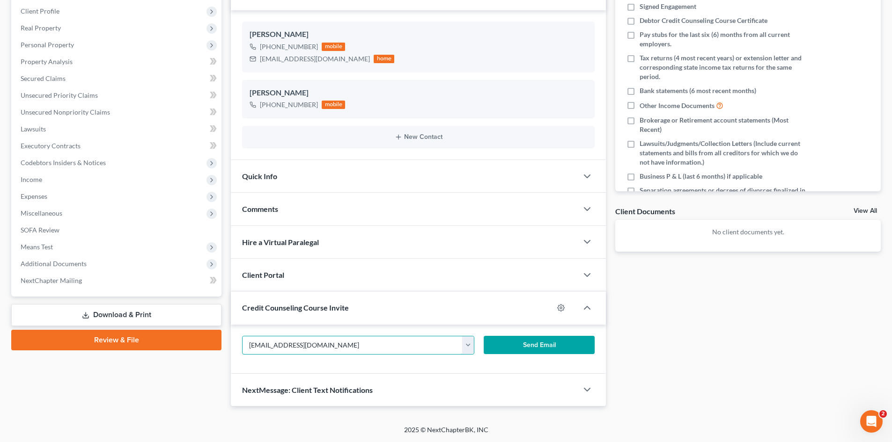
type input "[EMAIL_ADDRESS][DOMAIN_NAME]"
click at [356, 265] on div "Client Portal" at bounding box center [404, 275] width 347 height 32
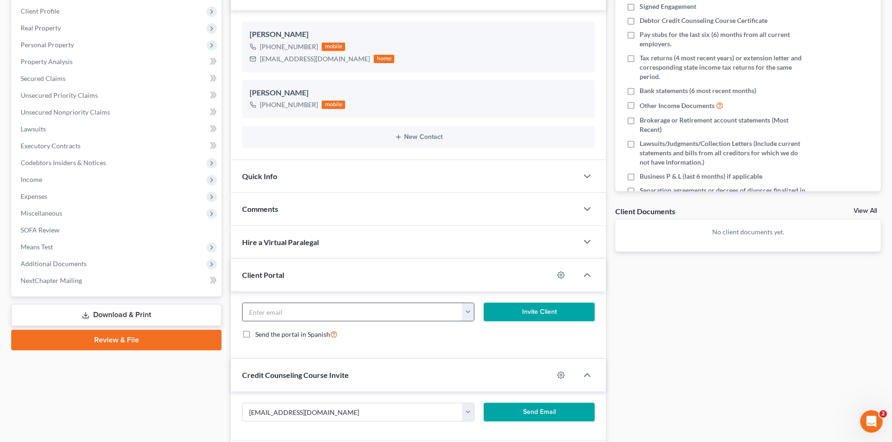
click at [325, 307] on input "email" at bounding box center [353, 312] width 220 height 18
paste input "[EMAIL_ADDRESS][DOMAIN_NAME]"
type input "[EMAIL_ADDRESS][DOMAIN_NAME]"
click at [542, 308] on button "Invite Client" at bounding box center [539, 312] width 111 height 19
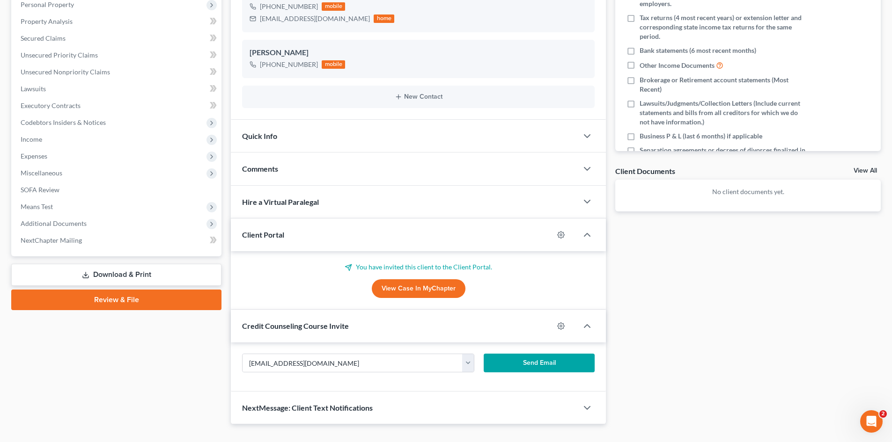
scroll to position [203, 0]
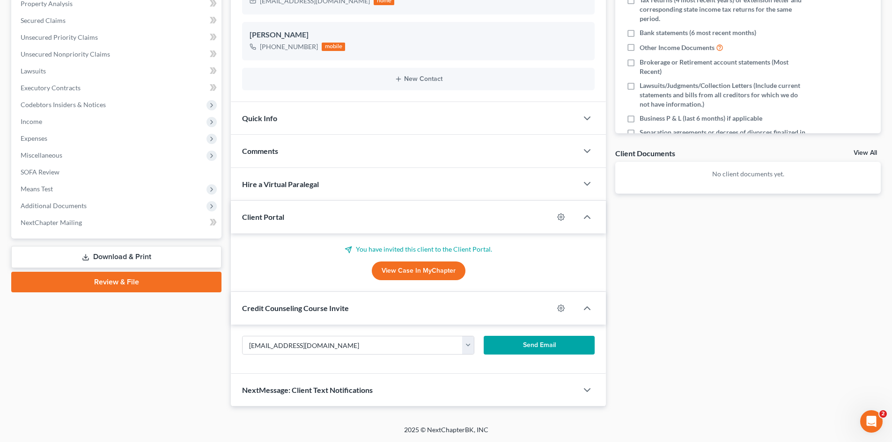
click at [527, 347] on button "Send Email" at bounding box center [539, 345] width 111 height 19
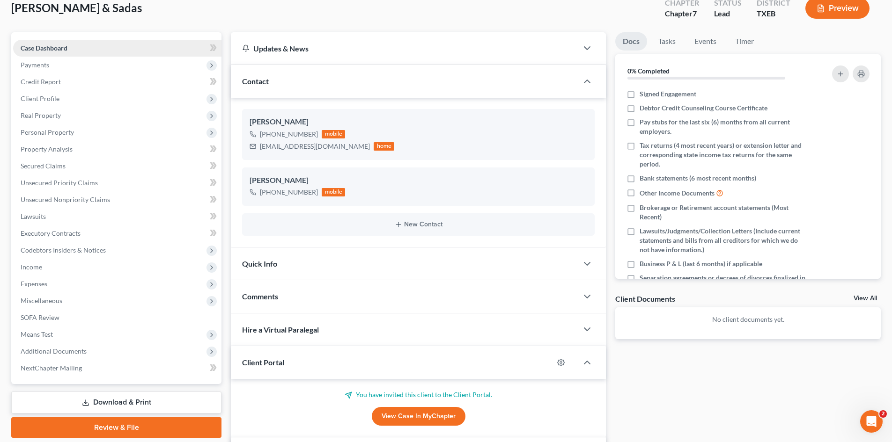
scroll to position [16, 0]
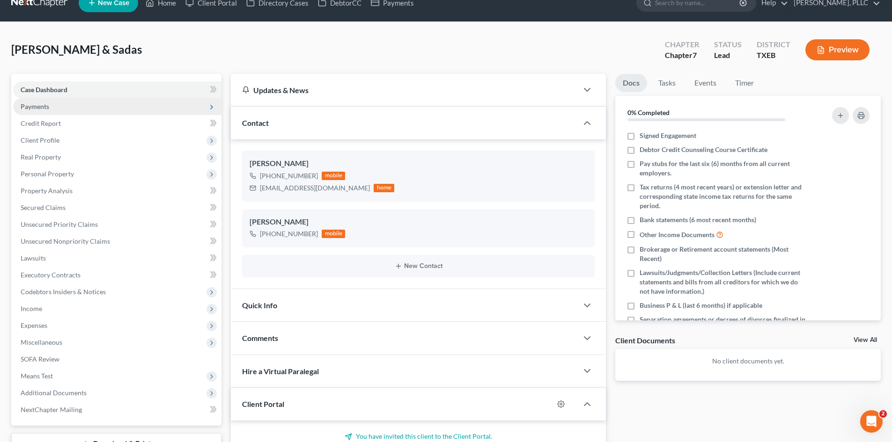
click at [60, 107] on span "Payments" at bounding box center [117, 106] width 208 height 17
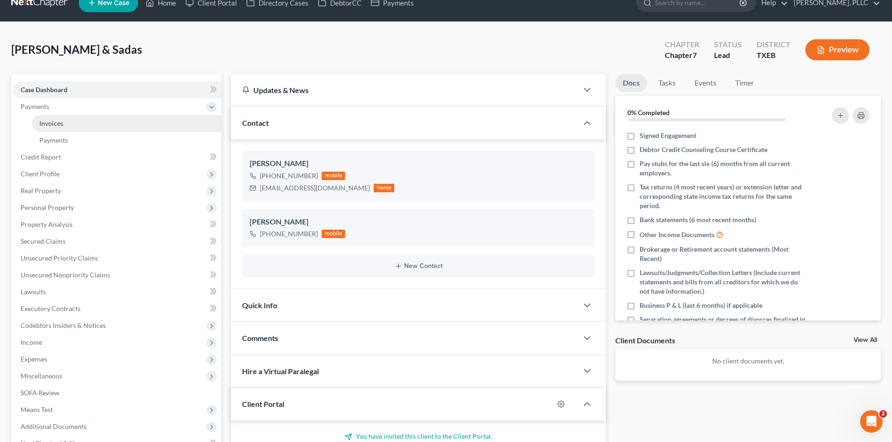
click at [62, 122] on span "Invoices" at bounding box center [51, 123] width 24 height 8
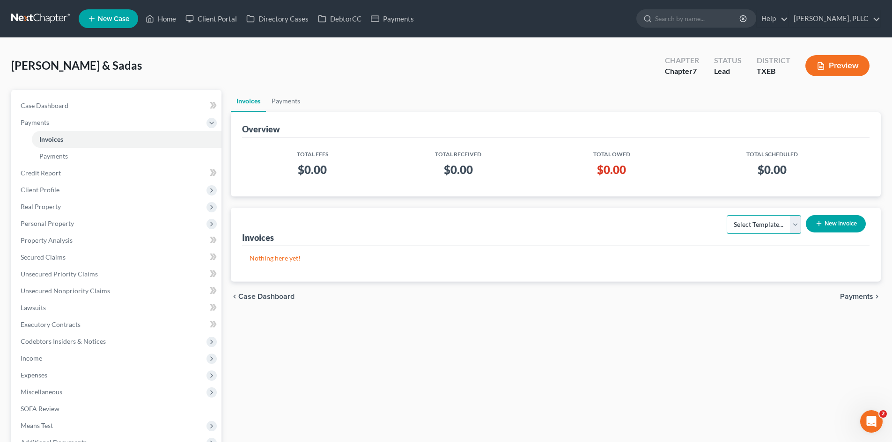
click at [768, 226] on select "Select Template... Invoice" at bounding box center [764, 224] width 74 height 19
select select "0"
click at [727, 215] on select "Select Template... Invoice" at bounding box center [764, 224] width 74 height 19
click at [836, 221] on button "New Invoice" at bounding box center [836, 223] width 60 height 17
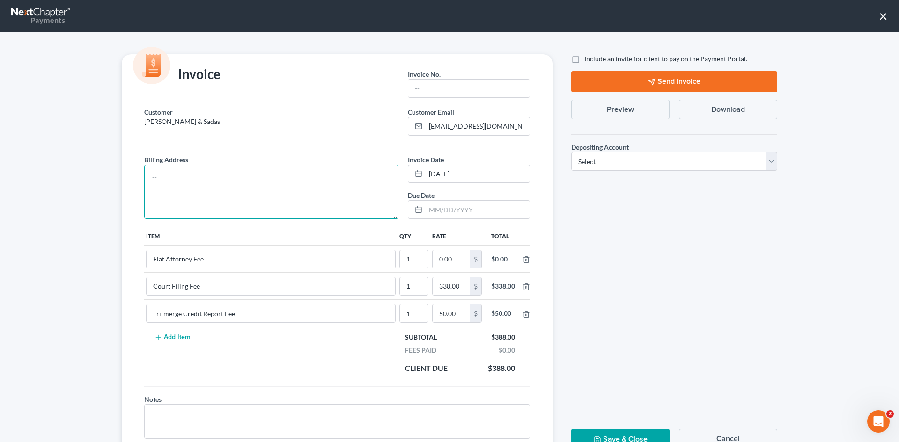
click at [219, 186] on textarea at bounding box center [271, 192] width 254 height 54
type textarea "tbd"
click at [449, 258] on input "0.00" at bounding box center [451, 259] width 37 height 18
click at [423, 95] on input "text" at bounding box center [468, 89] width 121 height 18
type input "S0014"
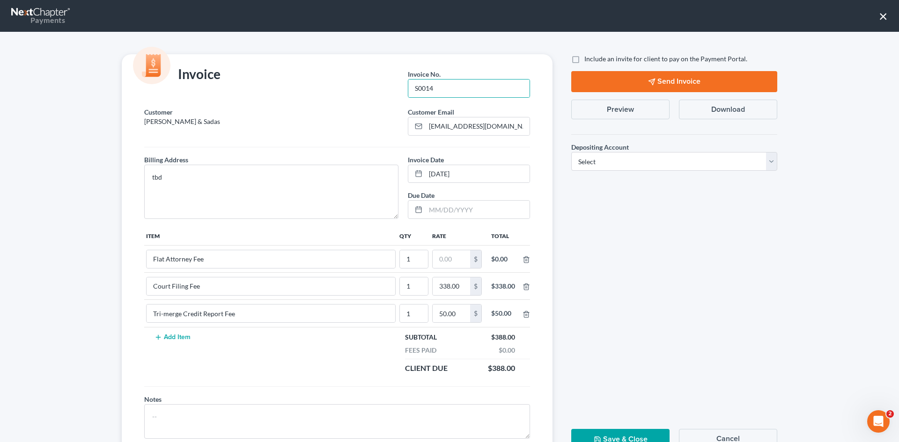
click at [584, 60] on label "Include an invite for client to pay on the Payment Portal." at bounding box center [665, 58] width 163 height 9
click at [588, 60] on input "Include an invite for client to pay on the Payment Portal." at bounding box center [591, 57] width 6 height 6
checkbox input "true"
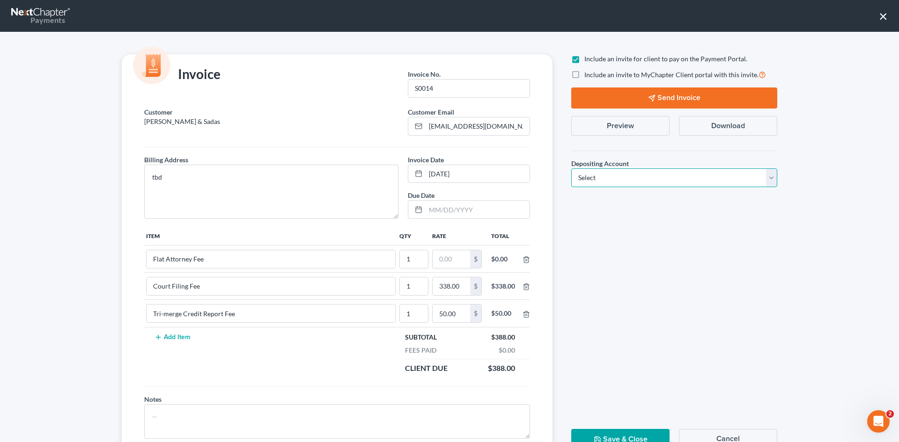
click at [597, 175] on select "Select Operation Trust" at bounding box center [674, 178] width 206 height 19
select select "1"
click at [571, 169] on select "Select Operation Trust" at bounding box center [674, 178] width 206 height 19
click at [447, 261] on input "text" at bounding box center [451, 259] width 37 height 18
type input "2,512"
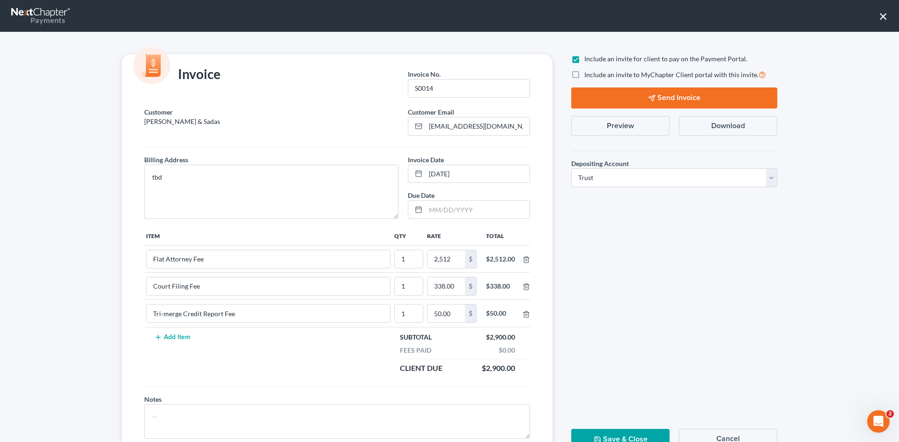
click at [641, 98] on button "Send Invoice" at bounding box center [674, 98] width 206 height 21
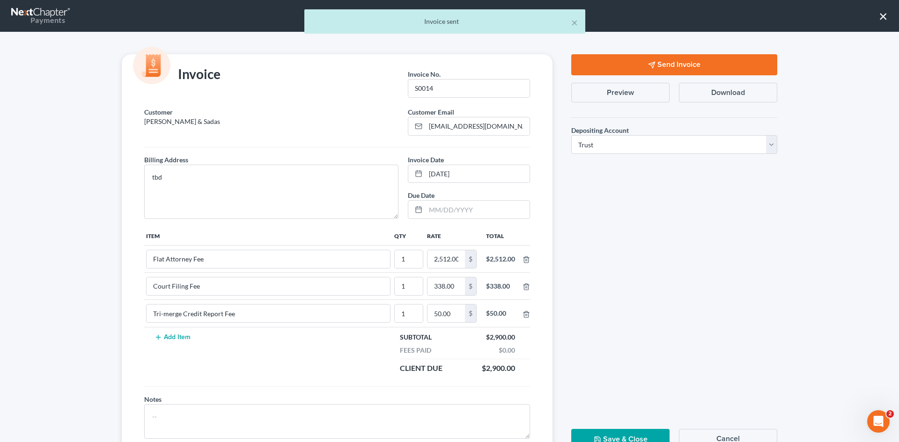
click at [611, 436] on button "Save & Close" at bounding box center [620, 439] width 98 height 21
